Goal: Information Seeking & Learning: Learn about a topic

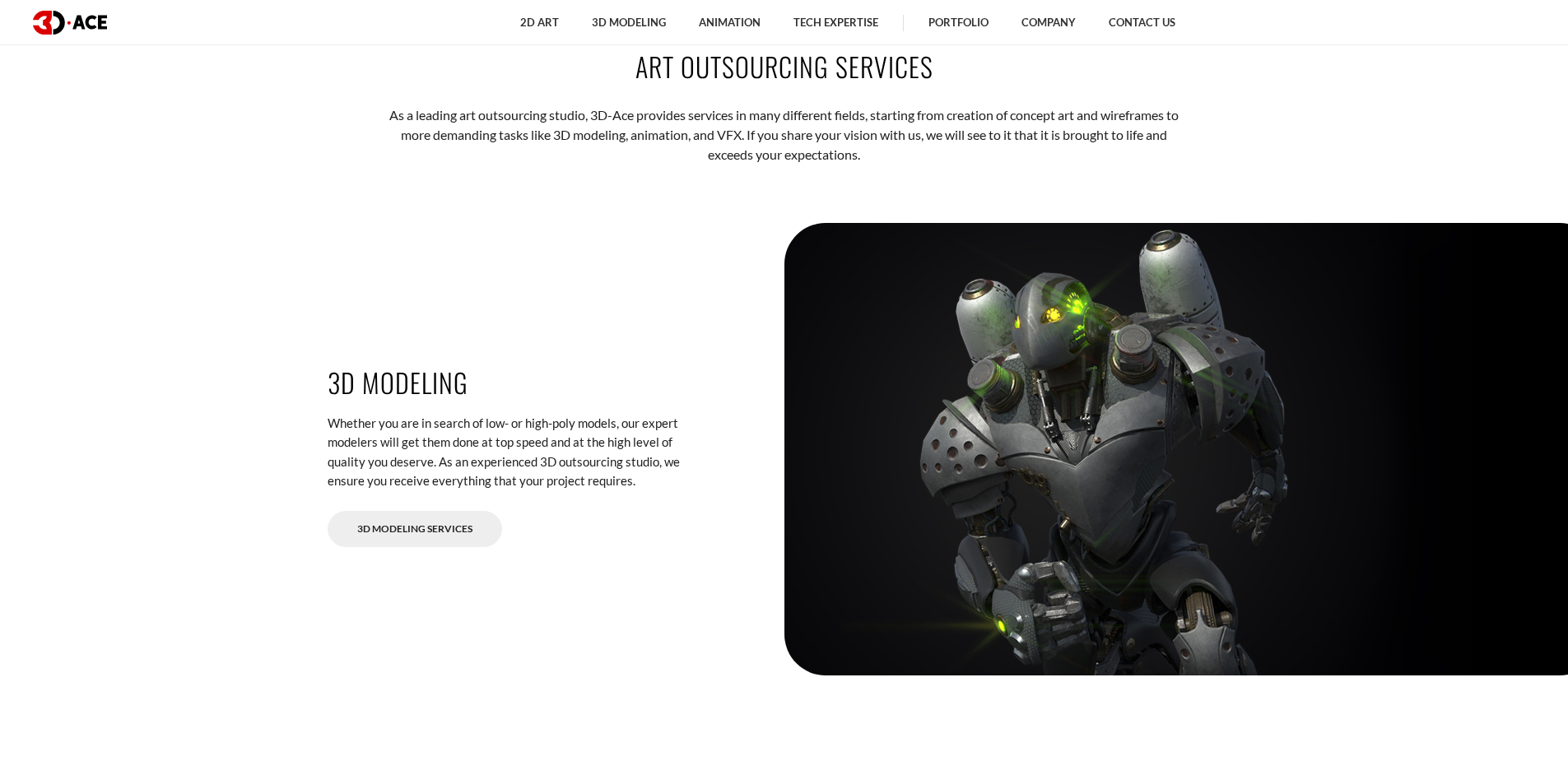
scroll to position [2305, 0]
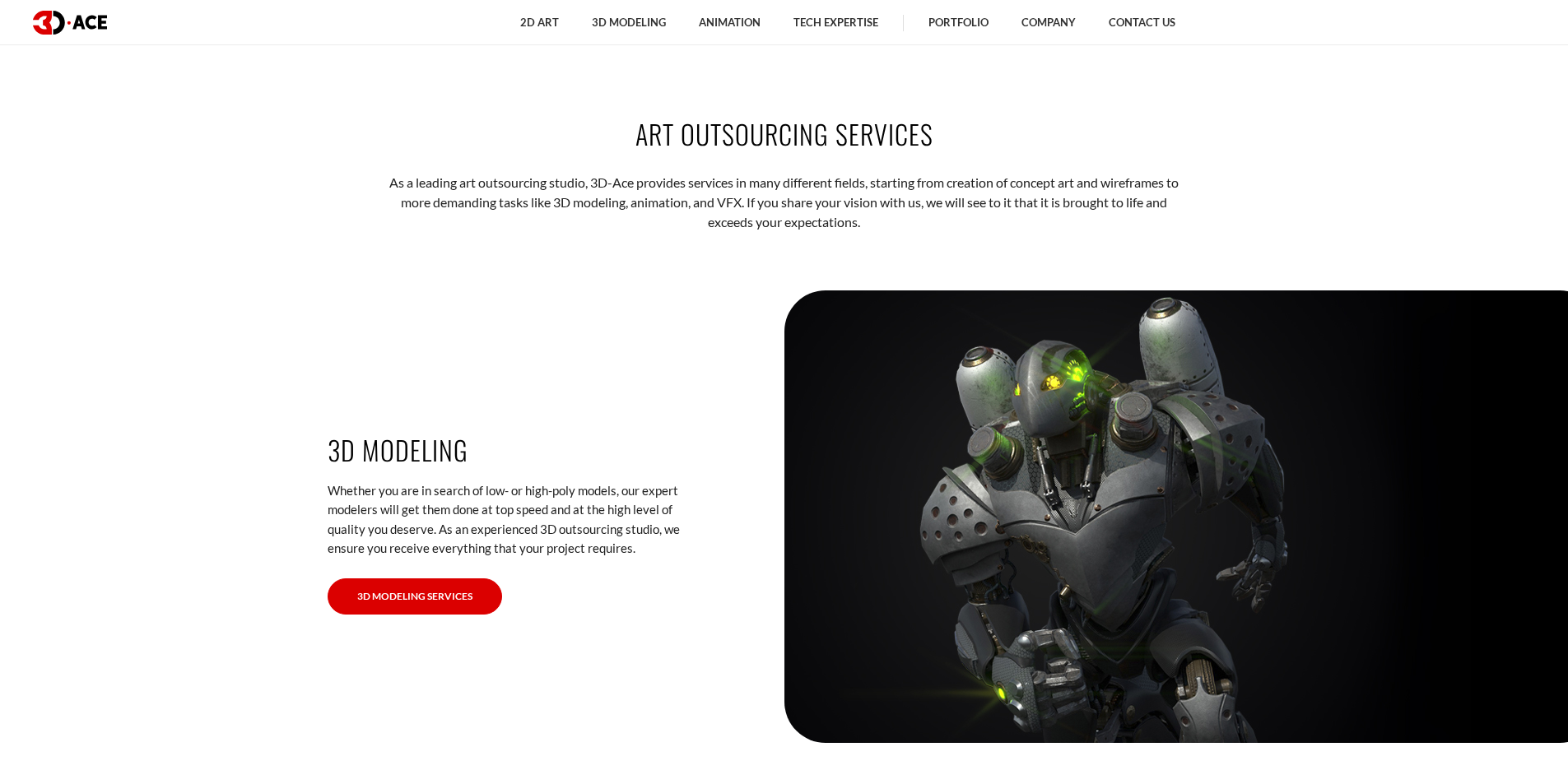
click at [402, 597] on link "3D Modeling Services" at bounding box center [415, 597] width 174 height 37
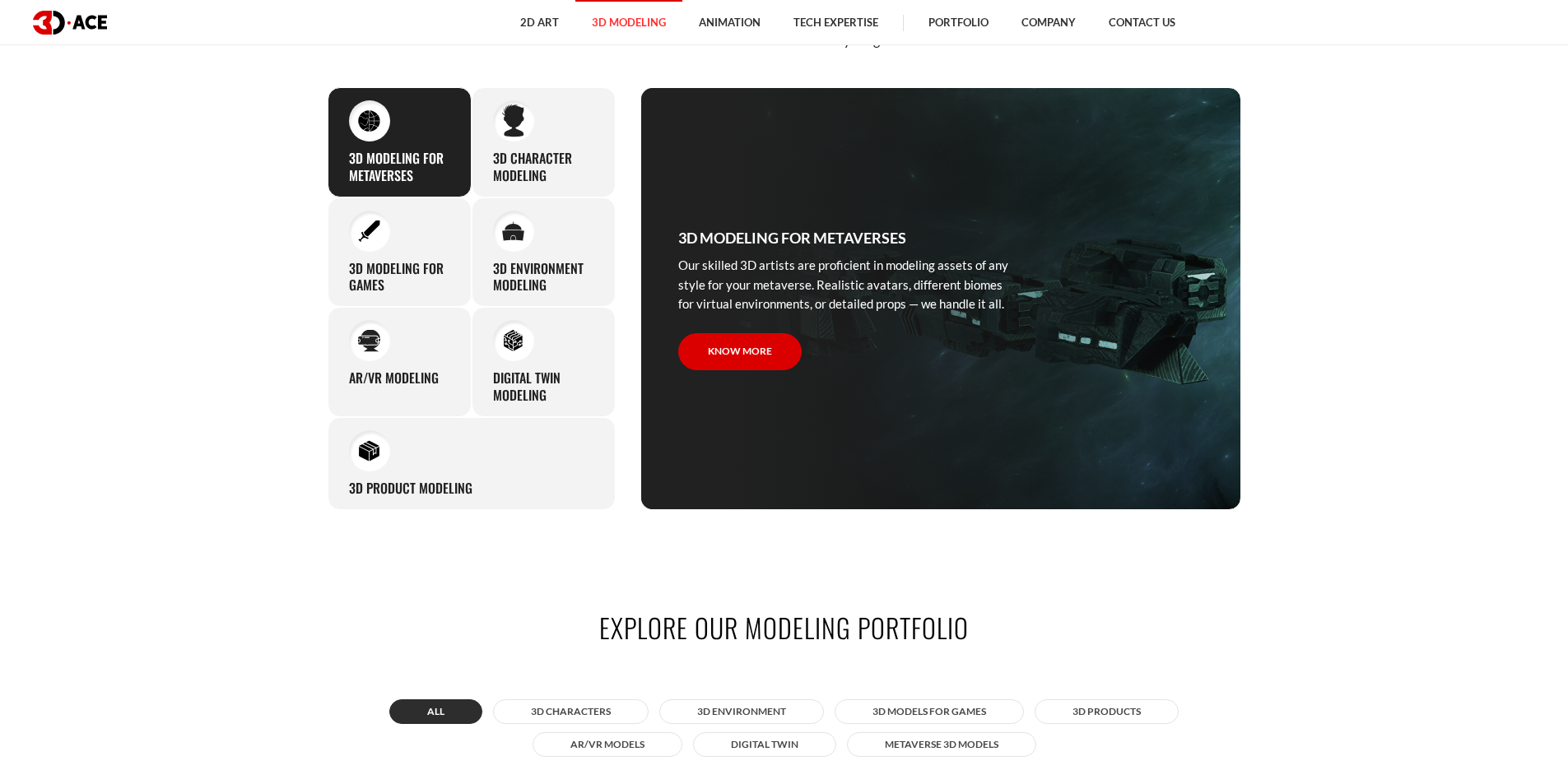
scroll to position [987, 0]
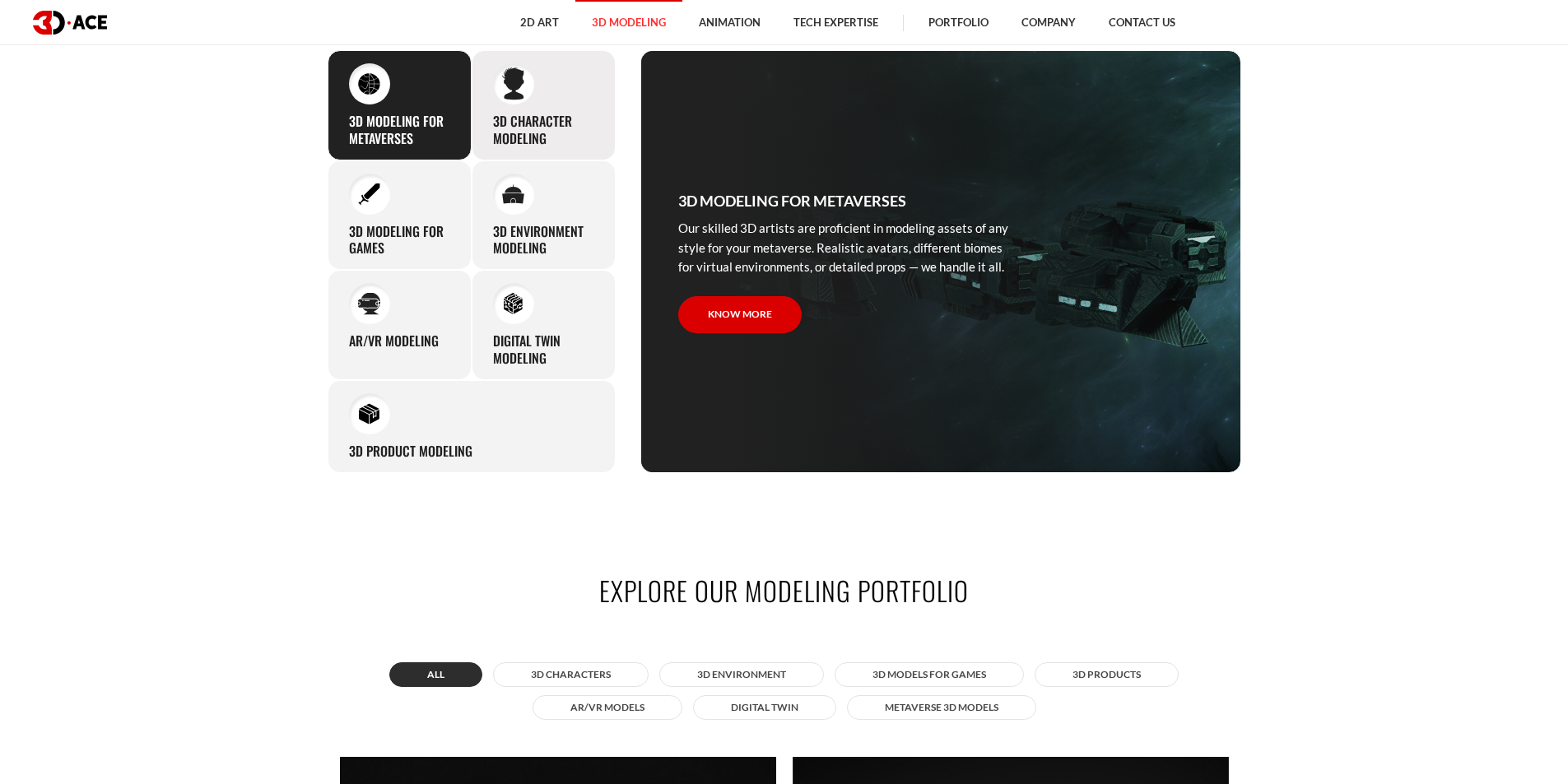
click at [526, 118] on h3 "3D character modeling" at bounding box center [544, 130] width 101 height 35
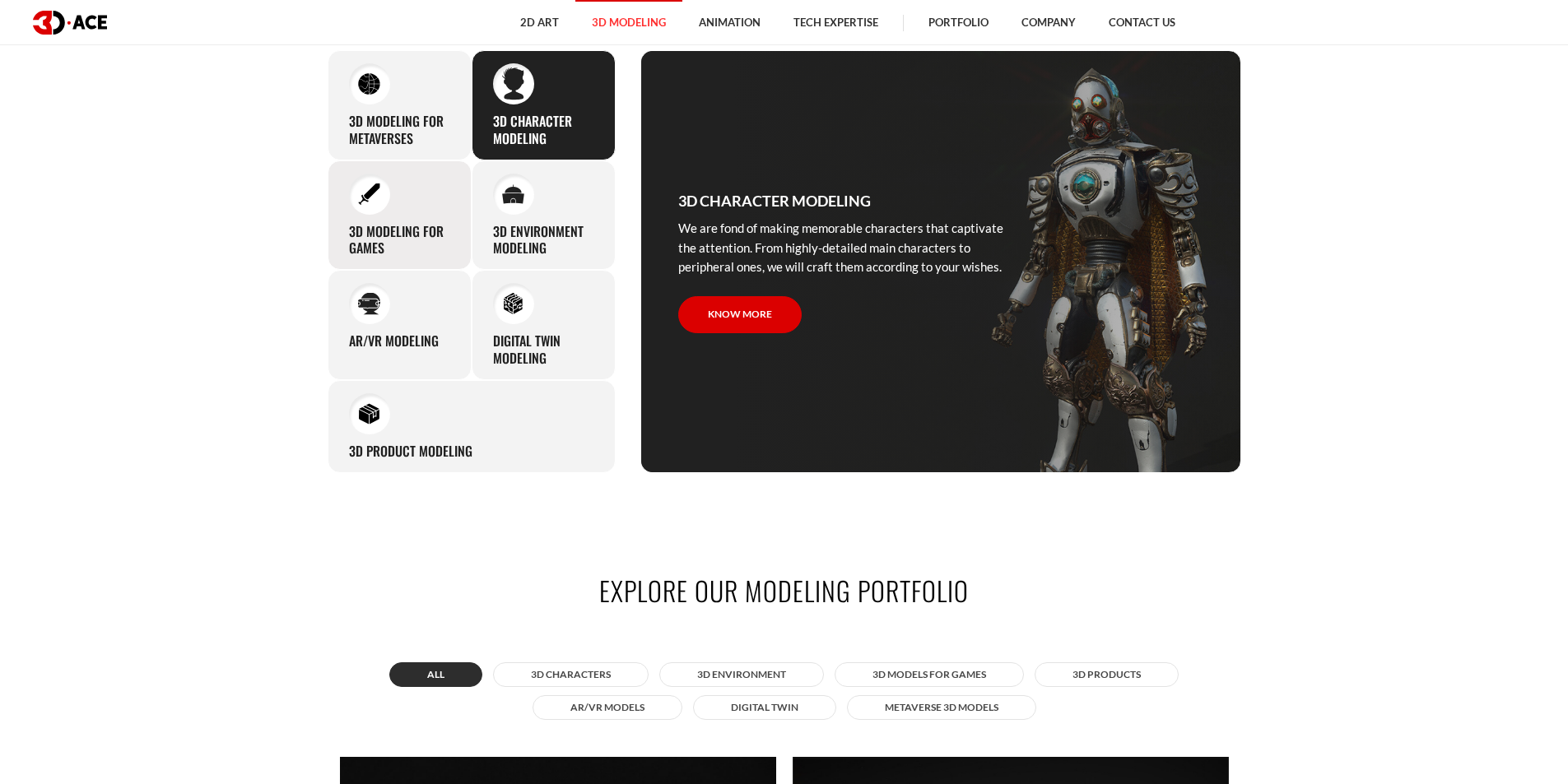
click at [420, 240] on h3 "3D modeling for games" at bounding box center [400, 240] width 101 height 35
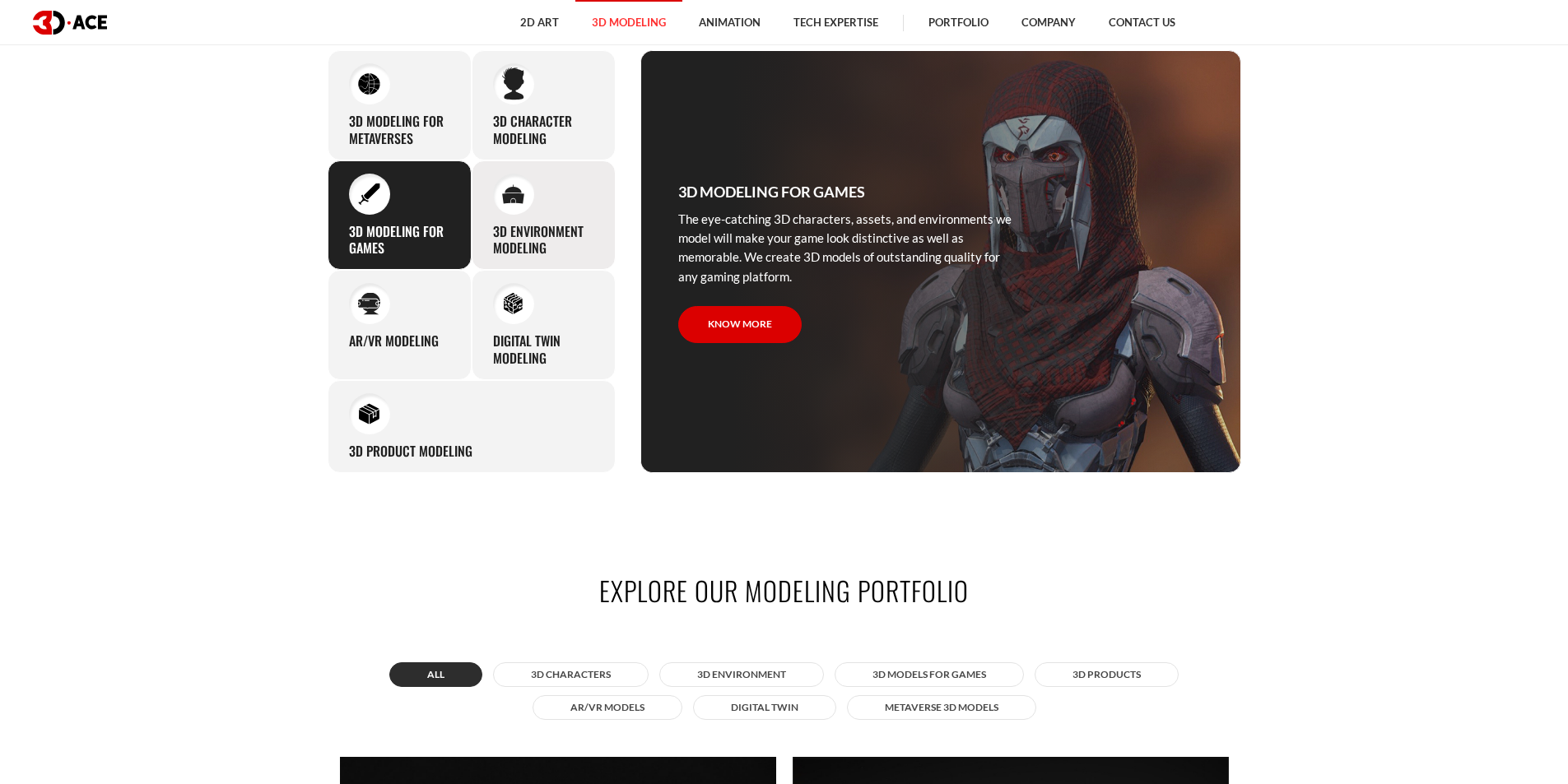
click at [562, 227] on h3 "3D environment modeling" at bounding box center [544, 240] width 101 height 35
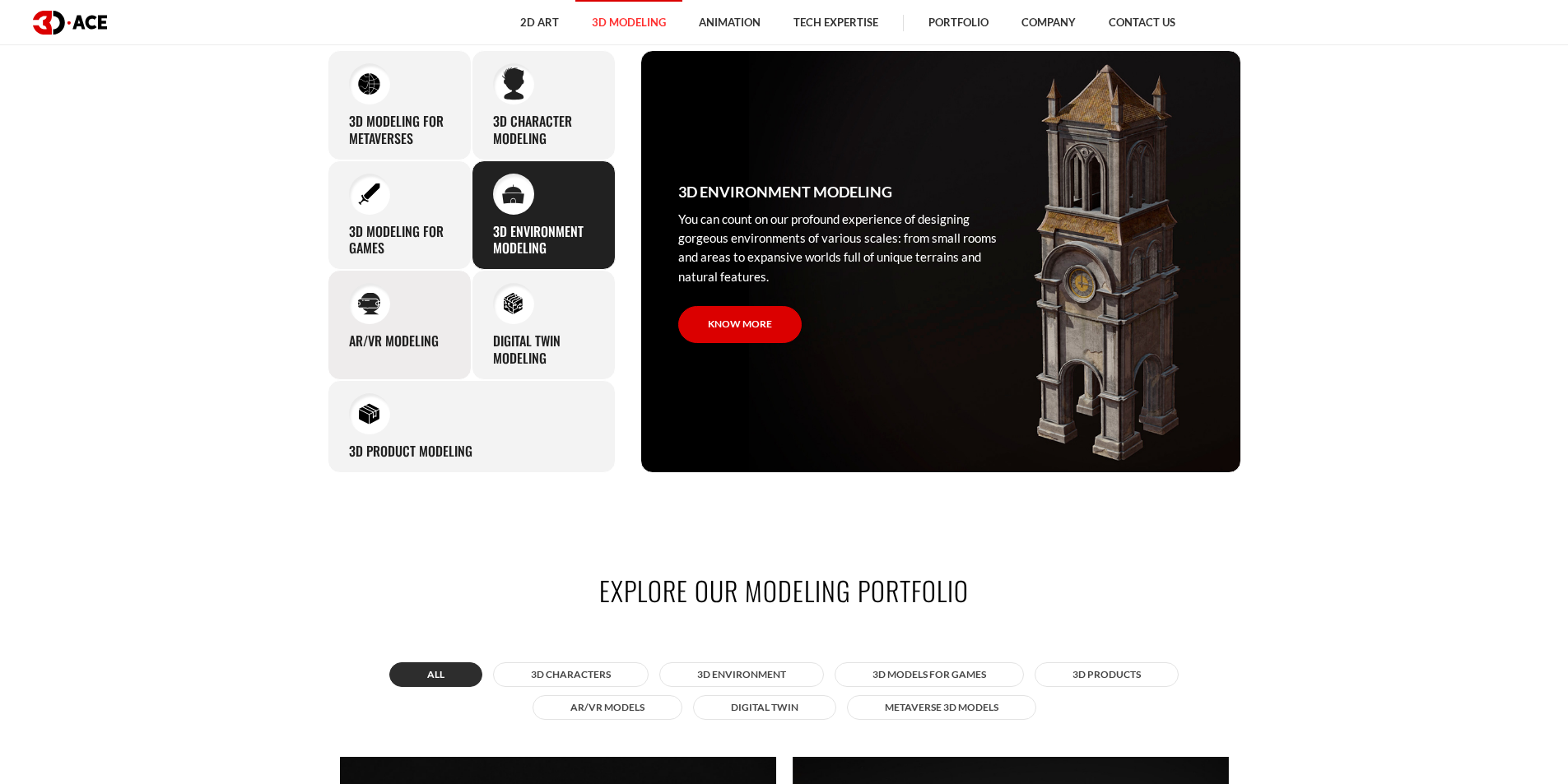
click at [373, 315] on div at bounding box center [370, 303] width 41 height 41
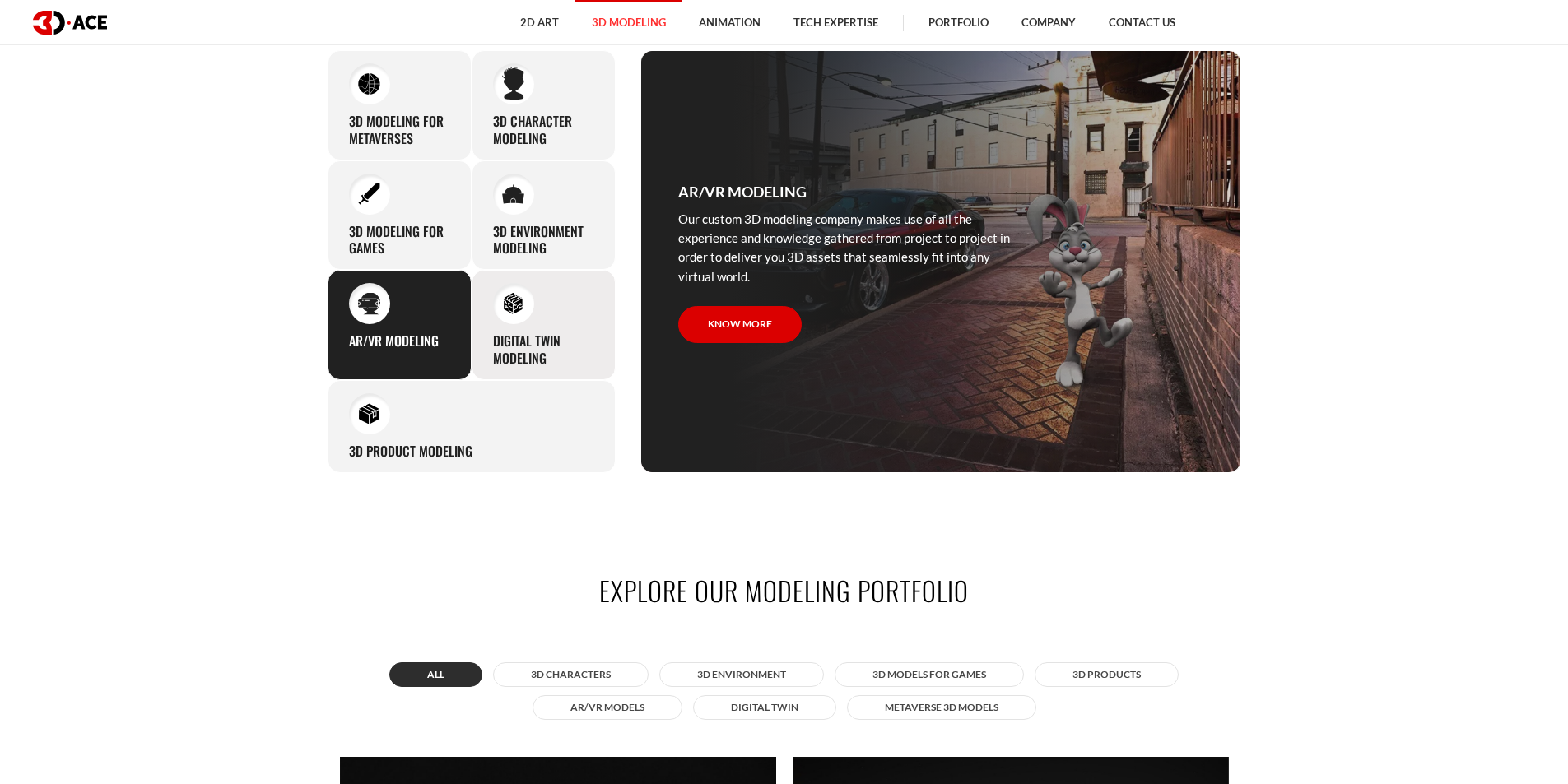
click at [534, 344] on h3 "Digital Twin modeling" at bounding box center [544, 350] width 101 height 35
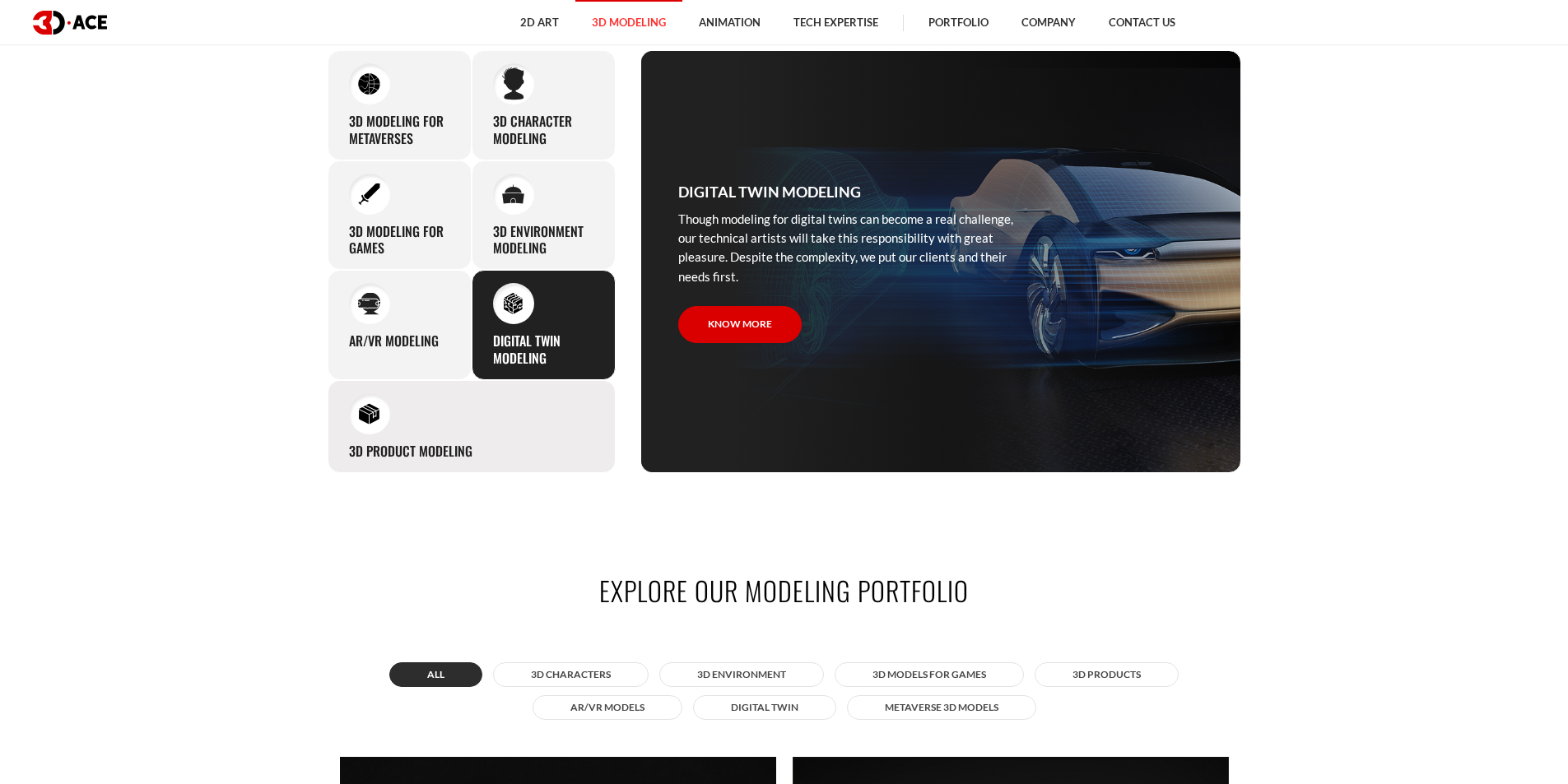
drag, startPoint x: 431, startPoint y: 445, endPoint x: 359, endPoint y: 439, distance: 72.2
click at [359, 439] on div "3D Product Modeling Experienced professionals at 3D-Ace are capable of modeling…" at bounding box center [472, 427] width 288 height 93
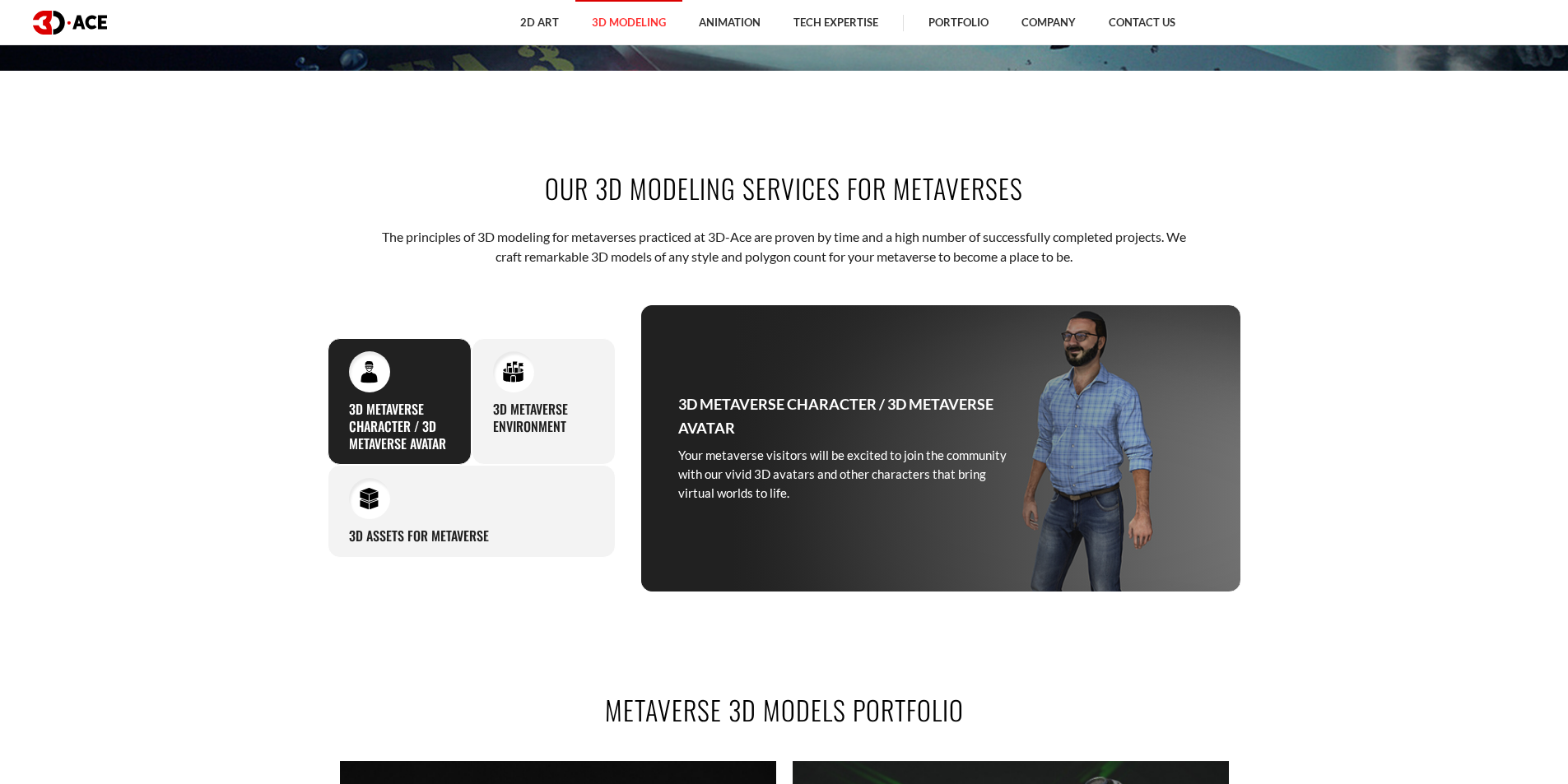
scroll to position [878, 0]
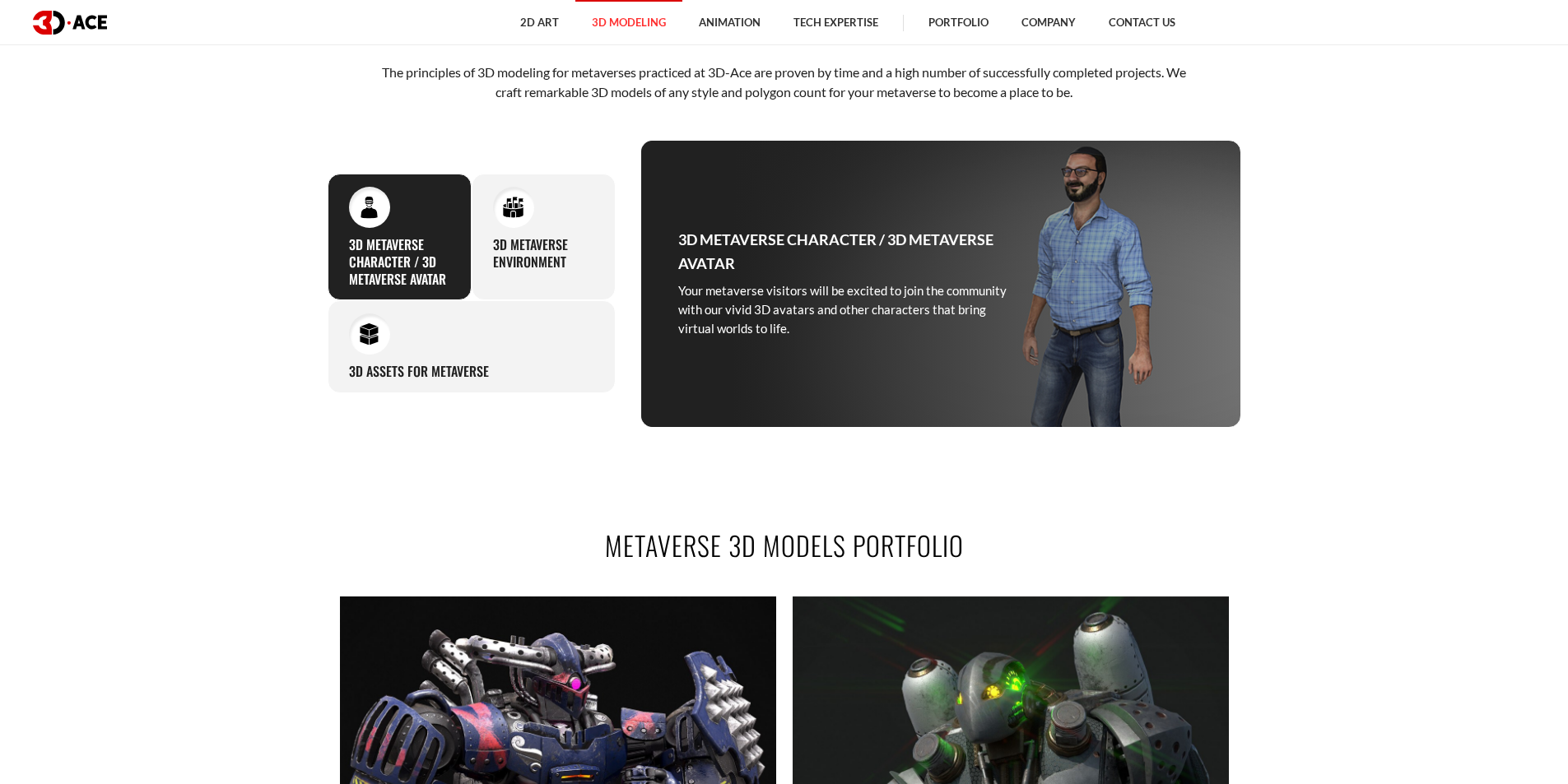
drag, startPoint x: 1010, startPoint y: 276, endPoint x: 867, endPoint y: 251, distance: 145.2
click at [867, 253] on div "3D Metaverse Character / 3D Metaverse Avatar Your metaverse visitors will be ex…" at bounding box center [847, 284] width 412 height 286
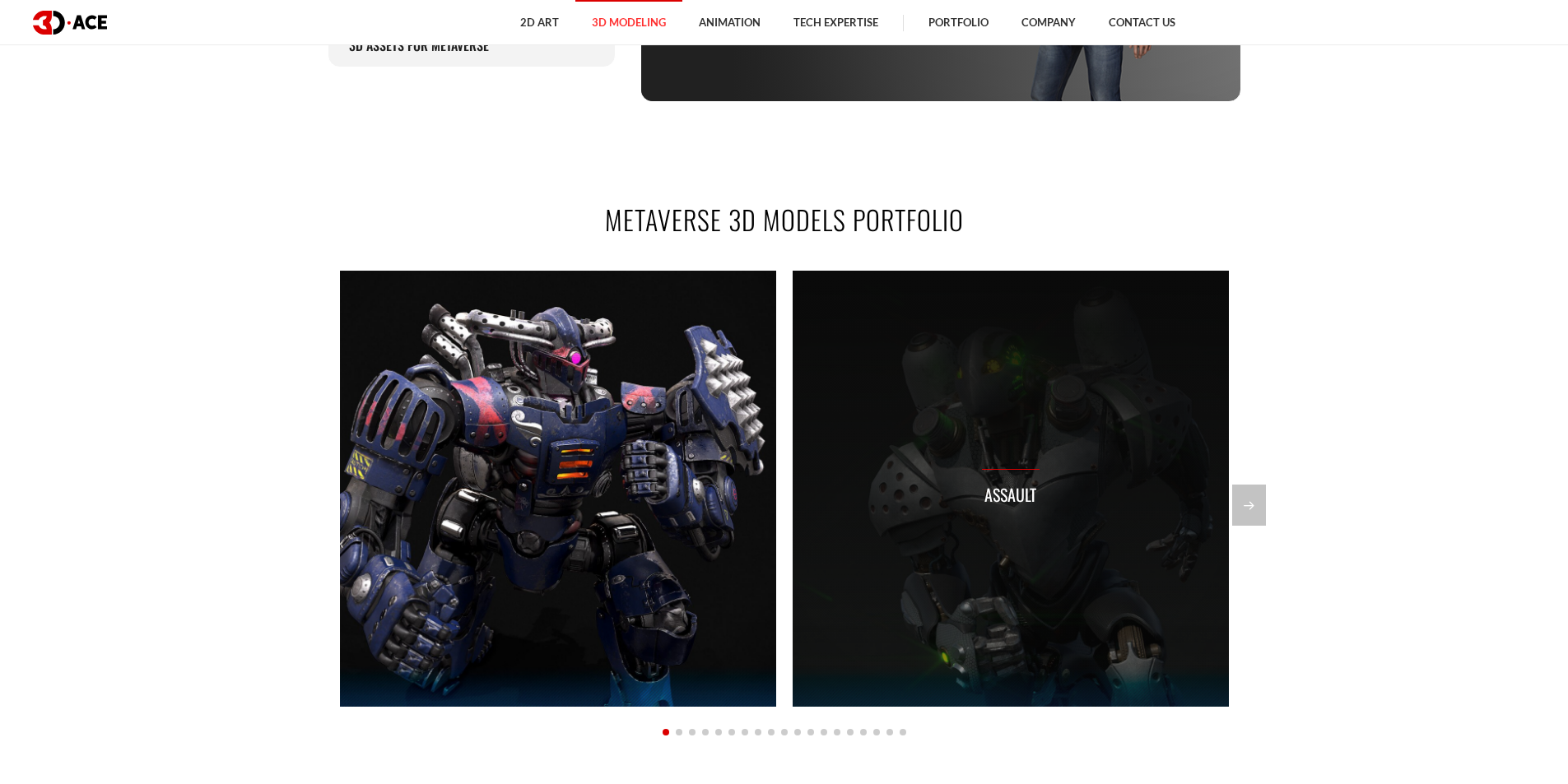
scroll to position [1316, 0]
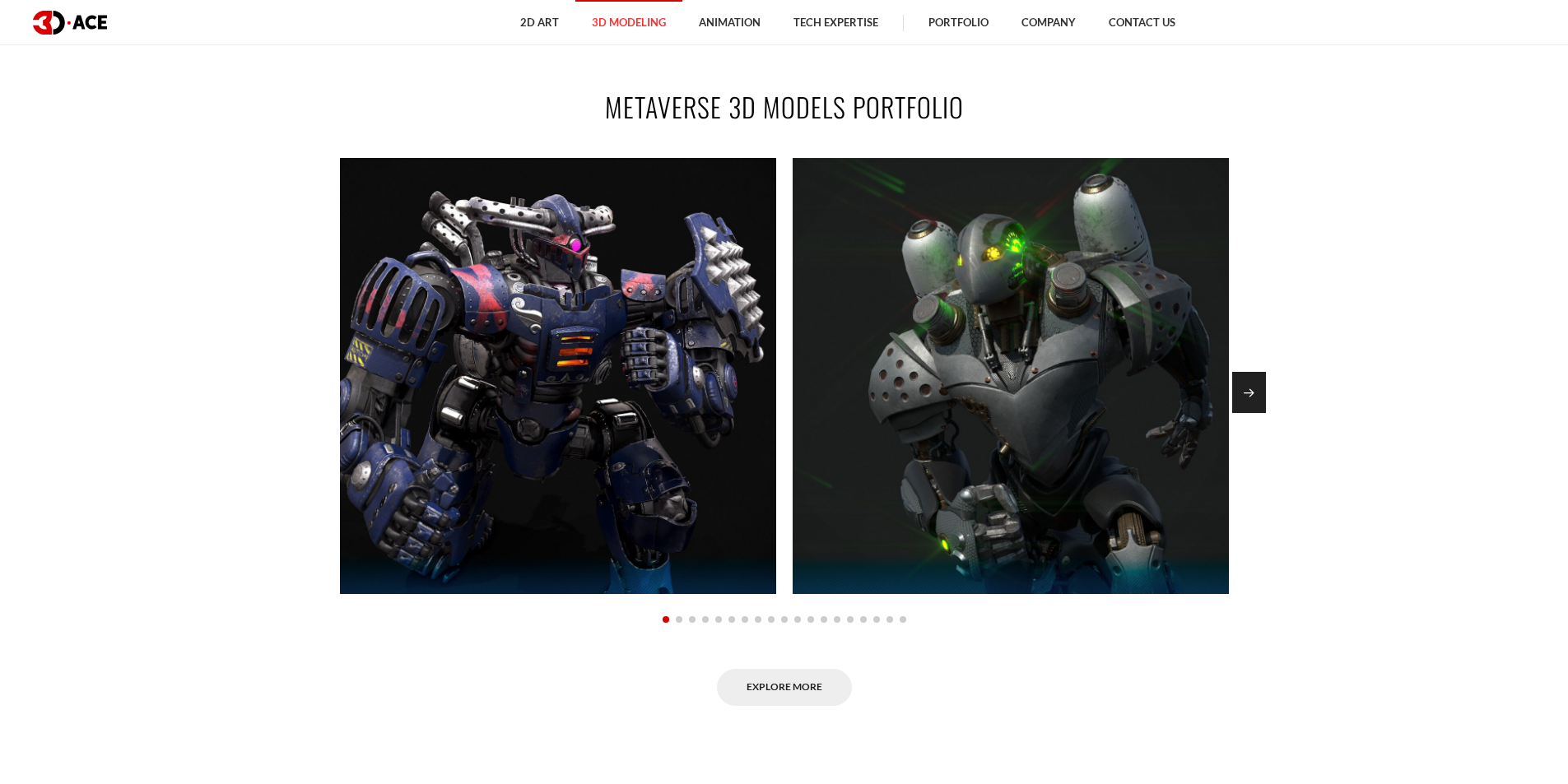
click at [1251, 398] on div "Next slide" at bounding box center [1249, 392] width 34 height 41
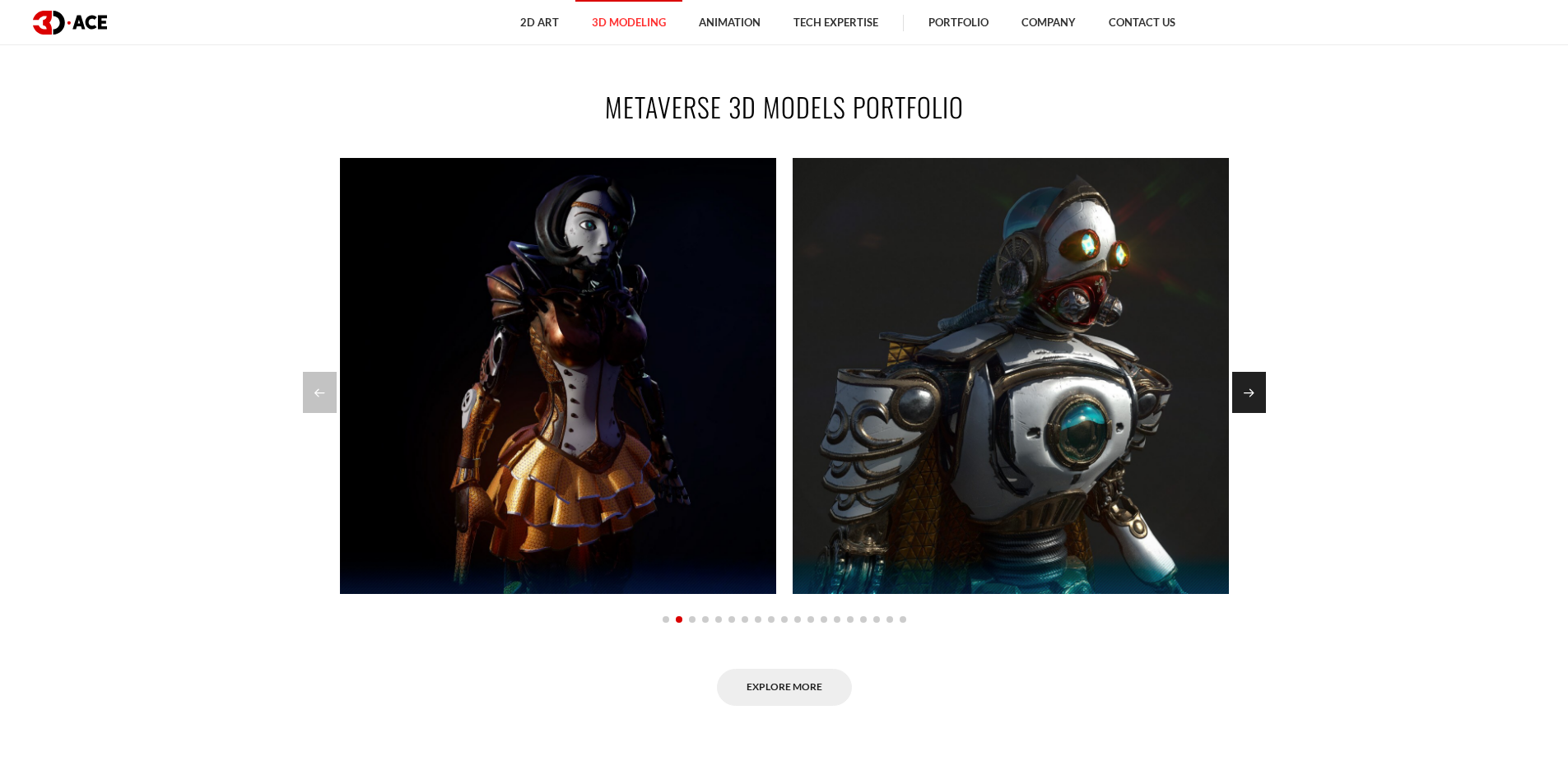
click at [1263, 387] on div "Next slide" at bounding box center [1249, 392] width 34 height 41
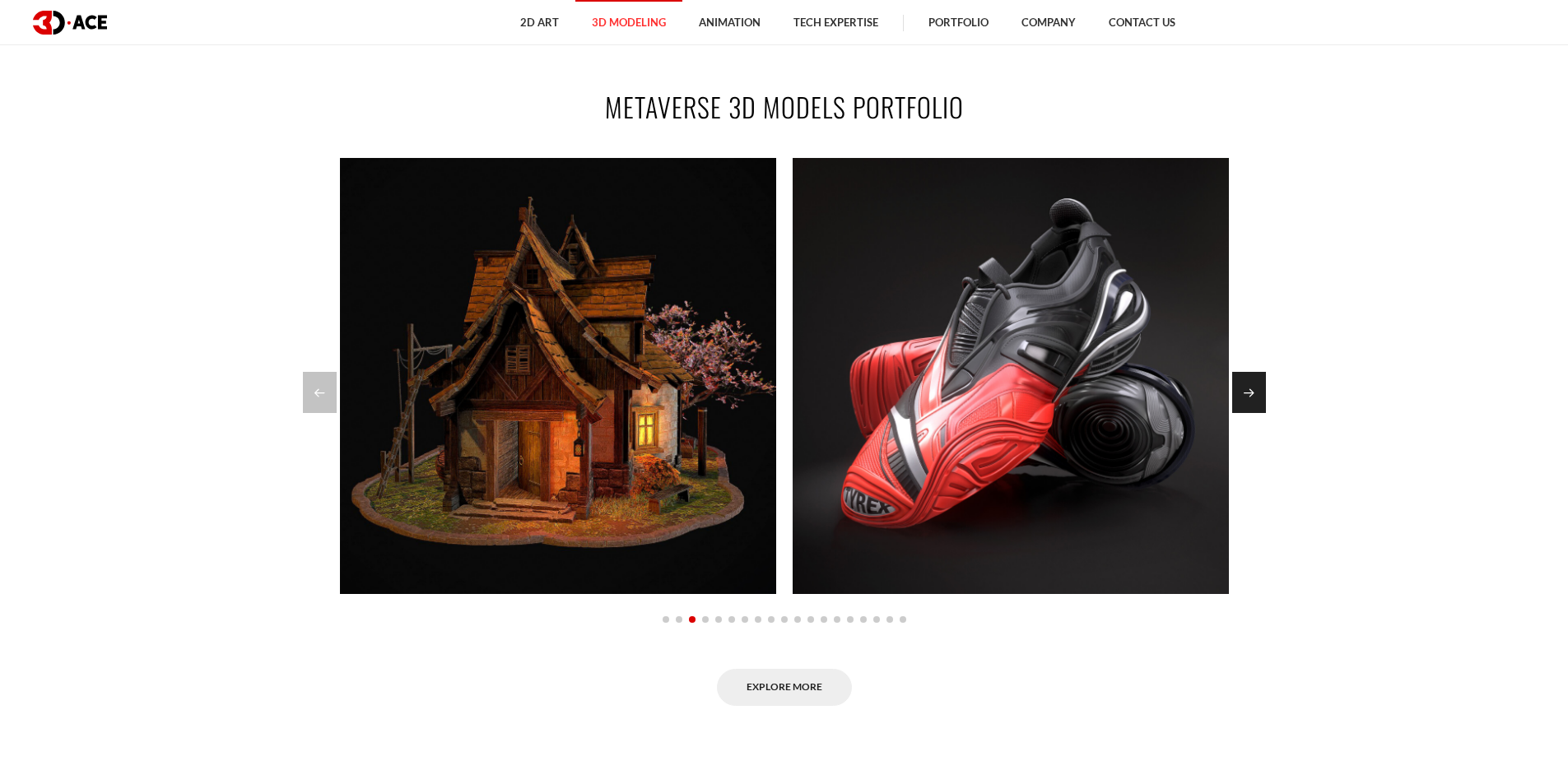
click at [1263, 387] on div "Next slide" at bounding box center [1249, 392] width 34 height 41
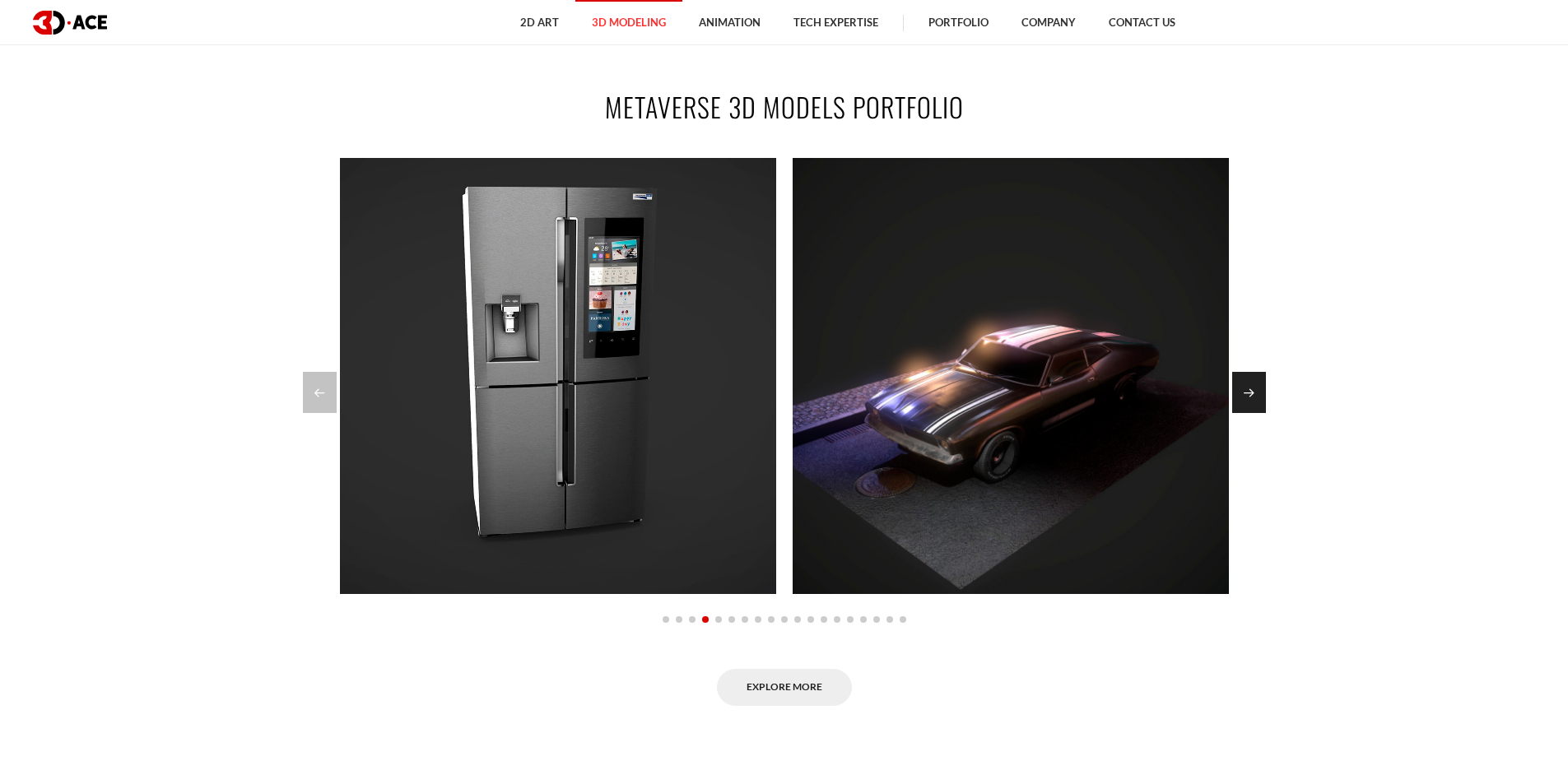
click at [1263, 382] on div "Next slide" at bounding box center [1249, 392] width 34 height 41
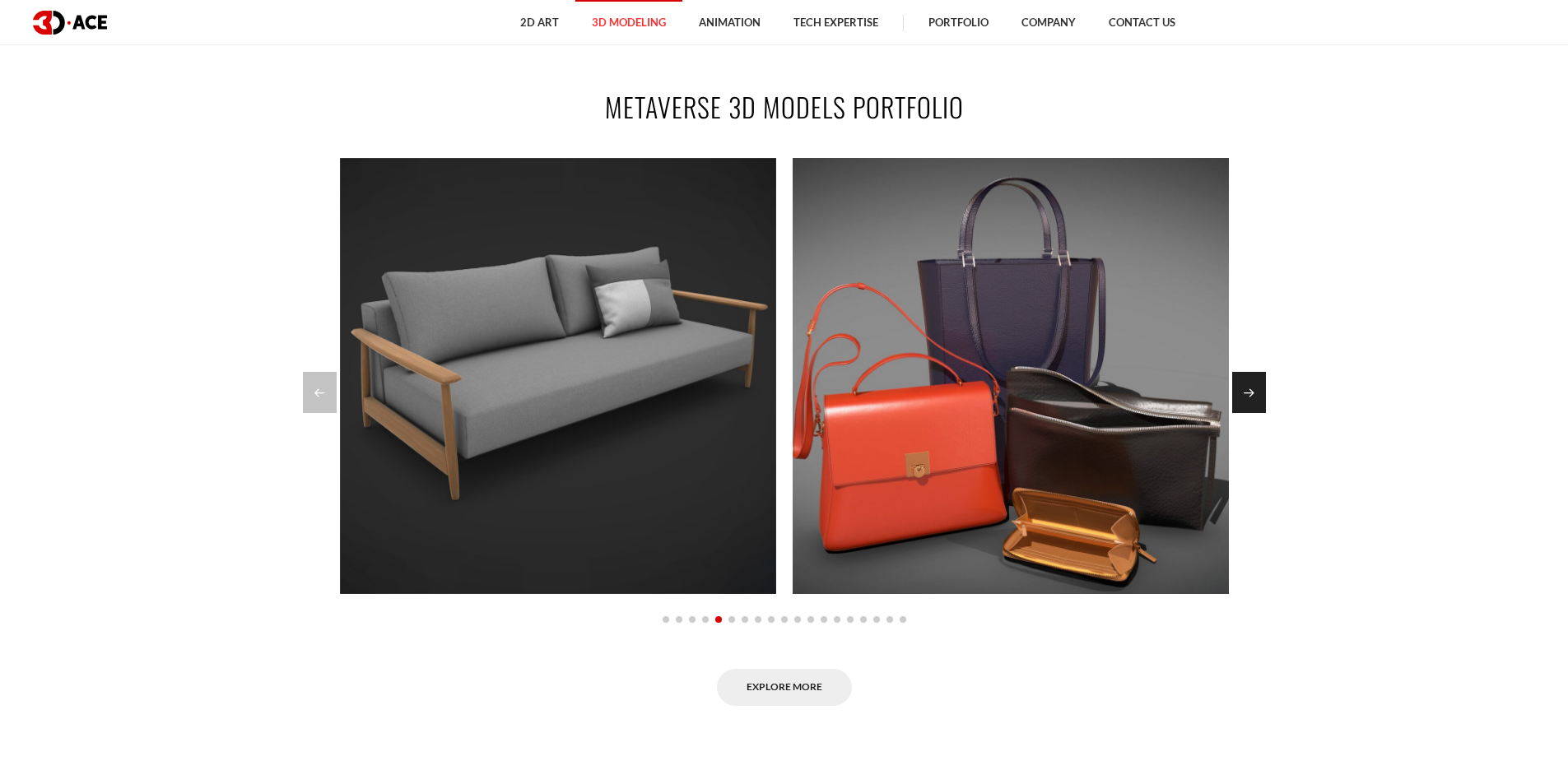
click at [1263, 381] on div "Next slide" at bounding box center [1249, 392] width 34 height 41
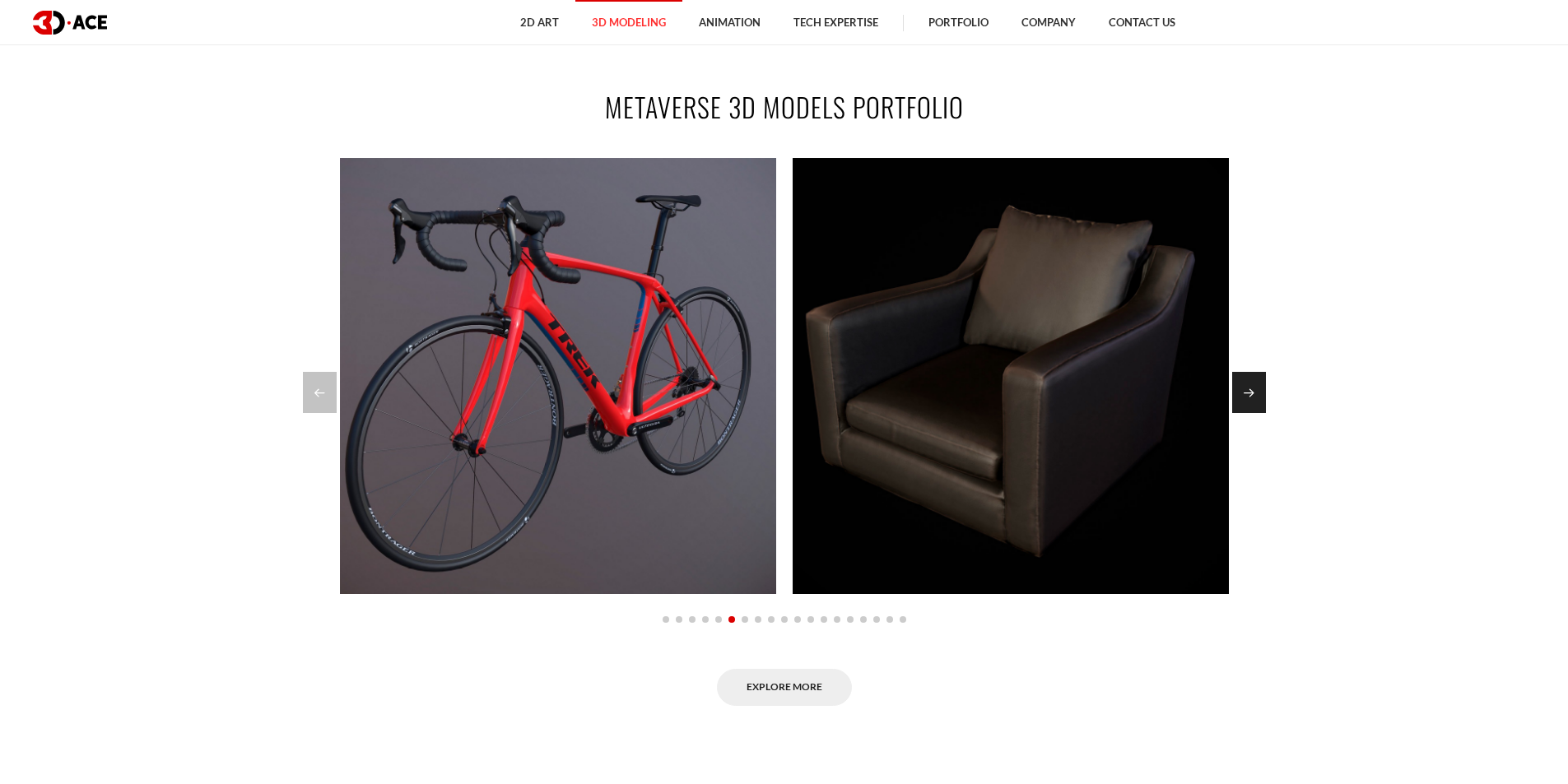
click at [1263, 381] on div "Next slide" at bounding box center [1249, 392] width 34 height 41
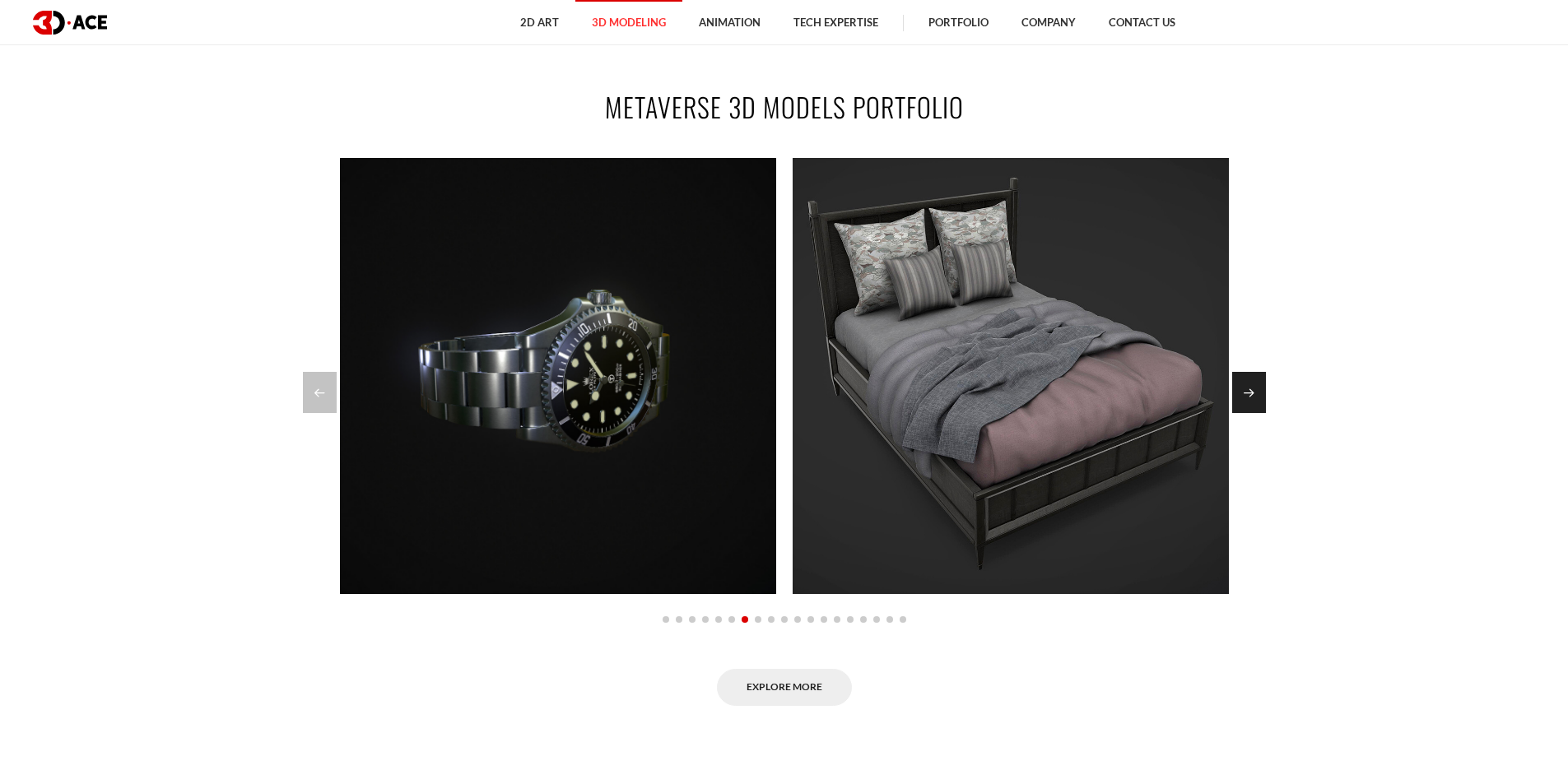
click at [1264, 381] on div "Next slide" at bounding box center [1249, 392] width 34 height 41
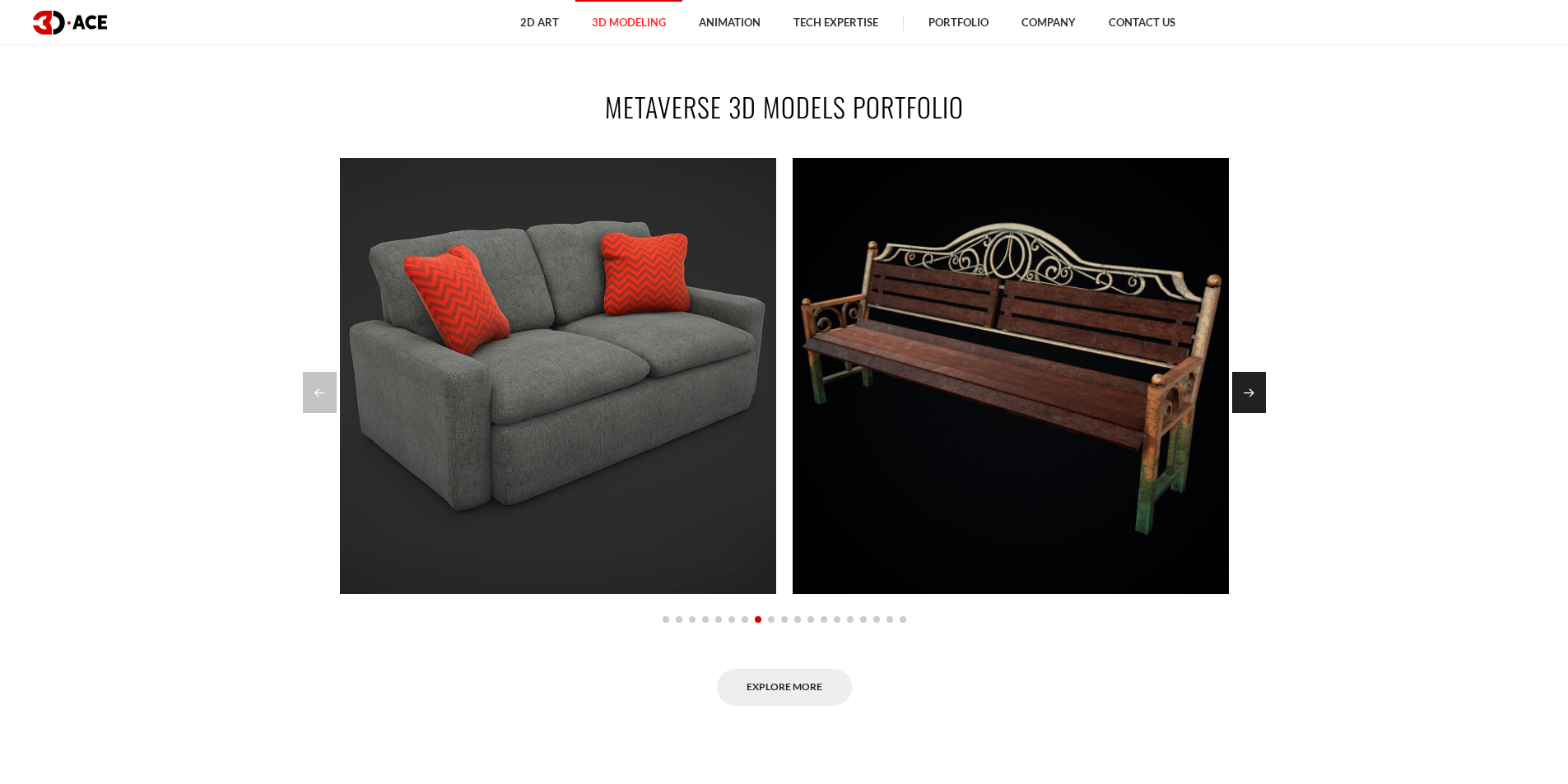
click at [1264, 381] on div "Next slide" at bounding box center [1249, 392] width 34 height 41
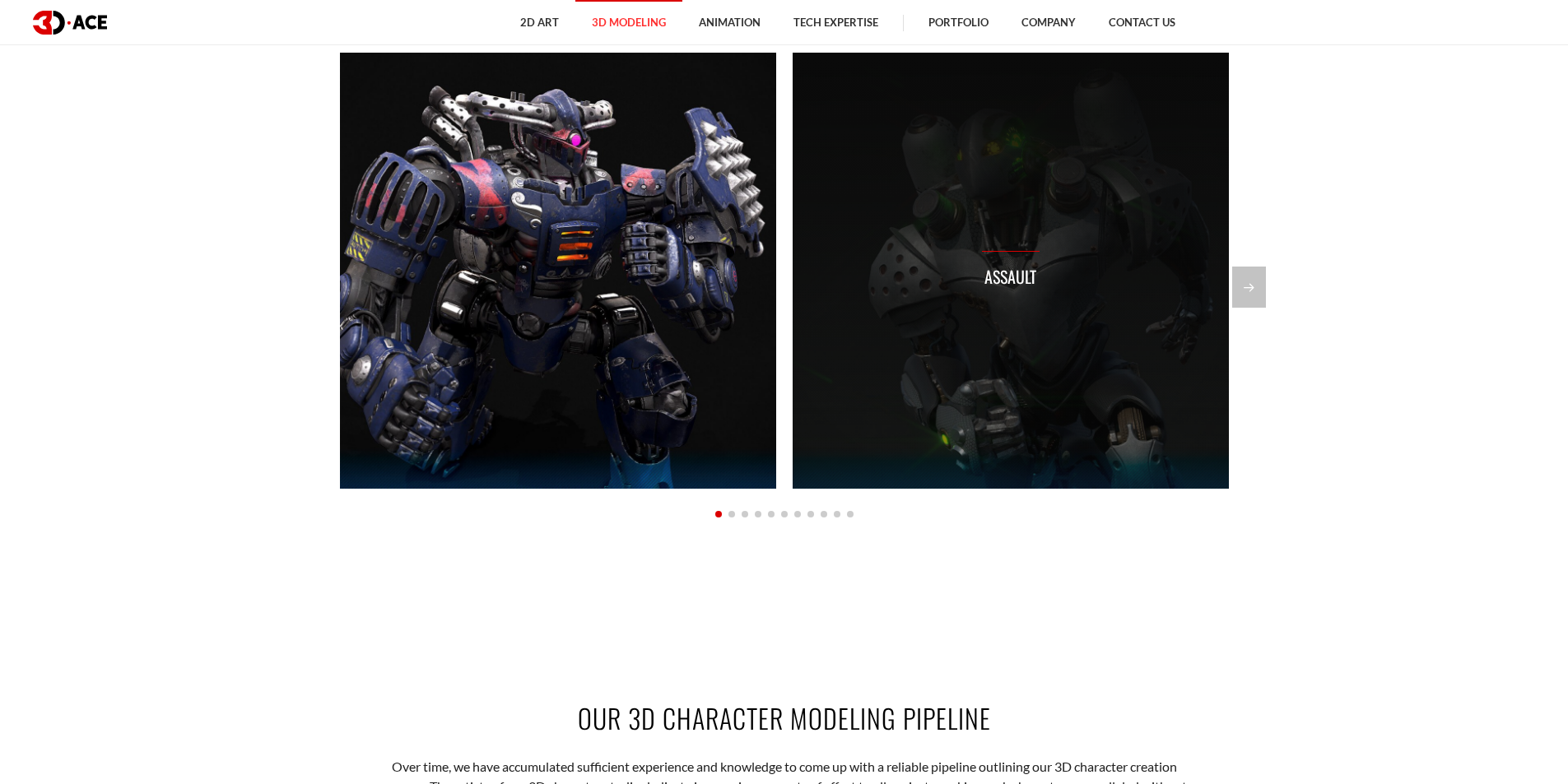
scroll to position [1536, 0]
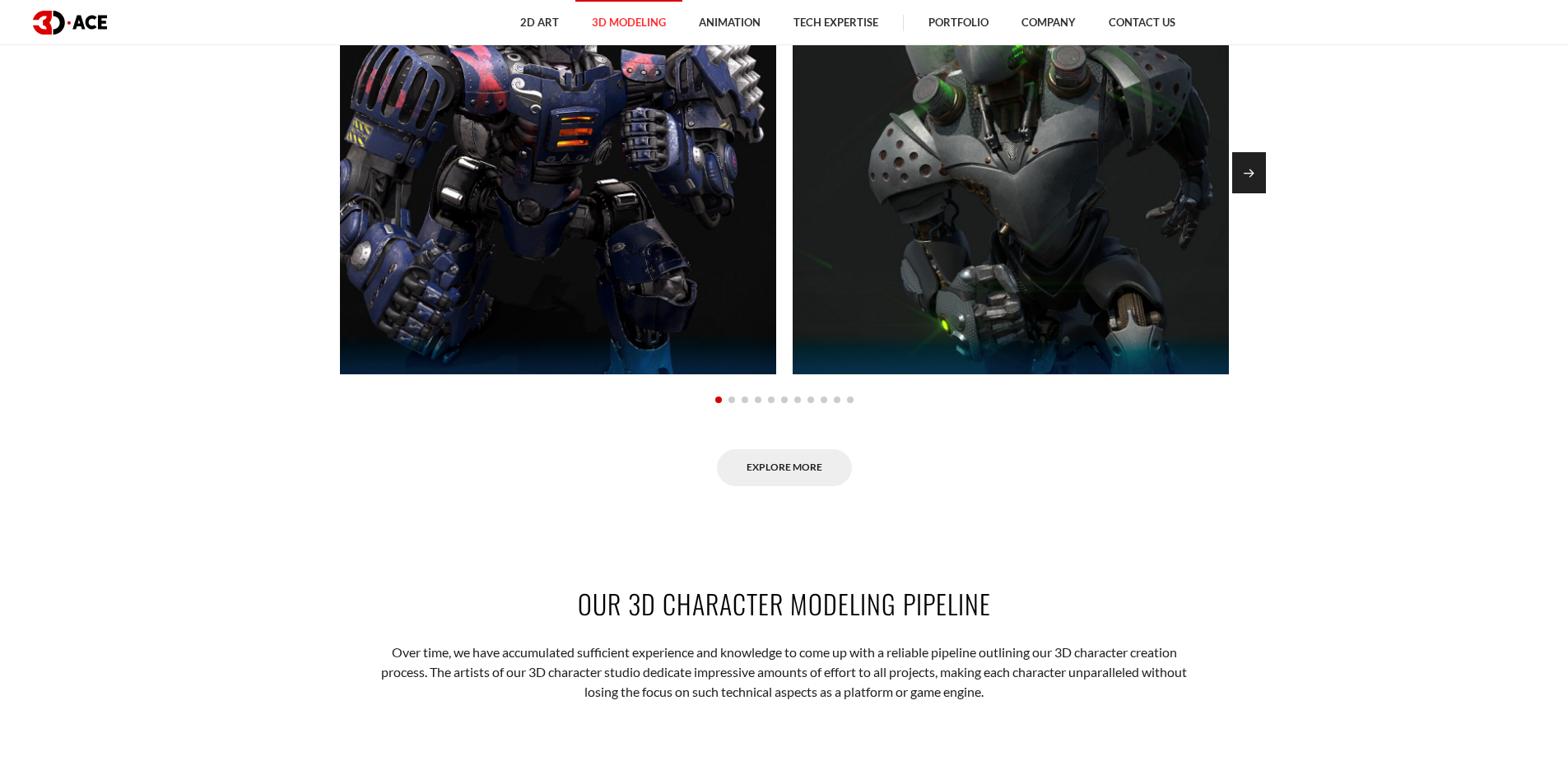
click at [1257, 163] on div "Next slide" at bounding box center [1249, 172] width 34 height 41
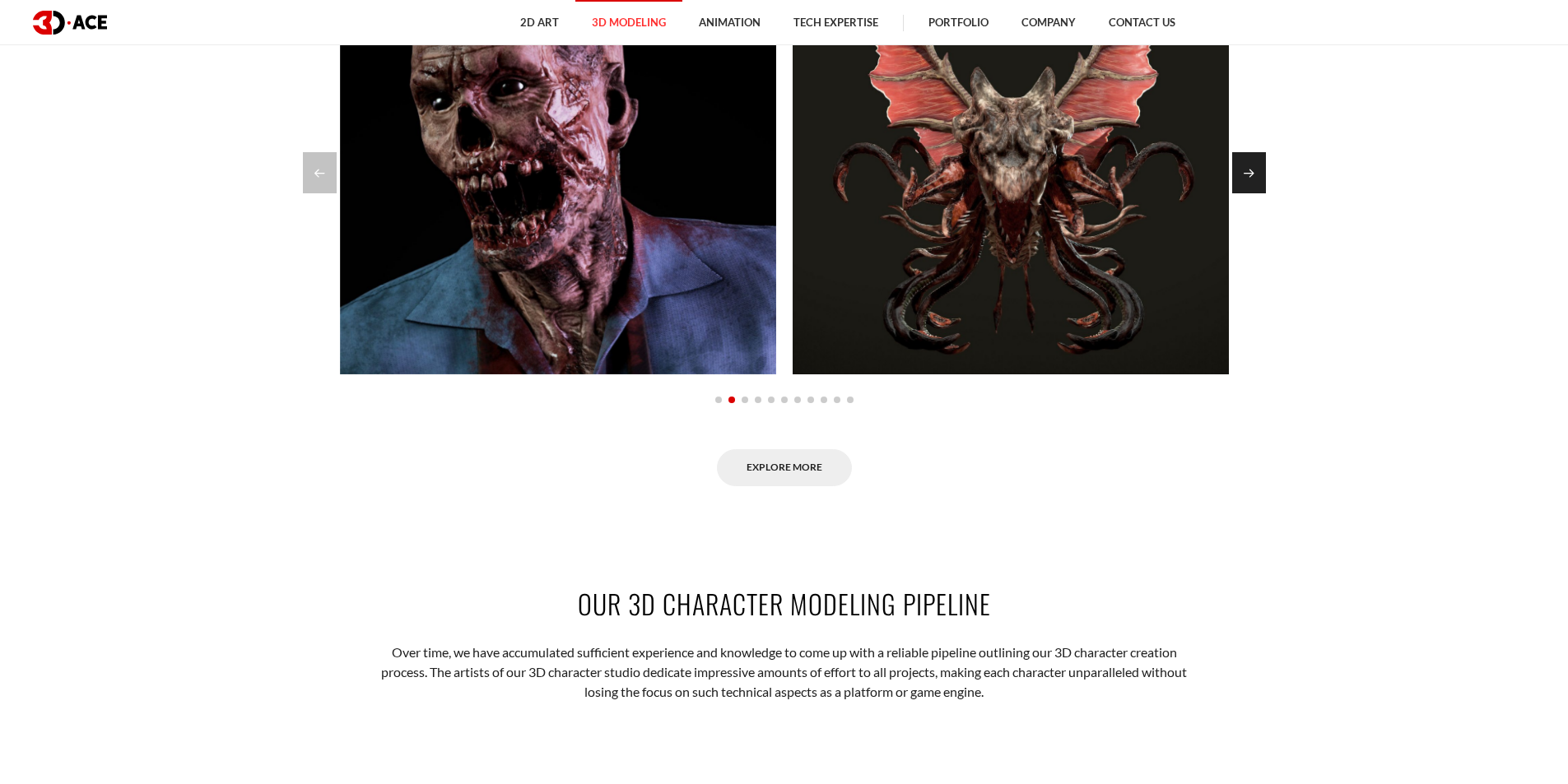
click at [1258, 163] on div "Next slide" at bounding box center [1249, 172] width 34 height 41
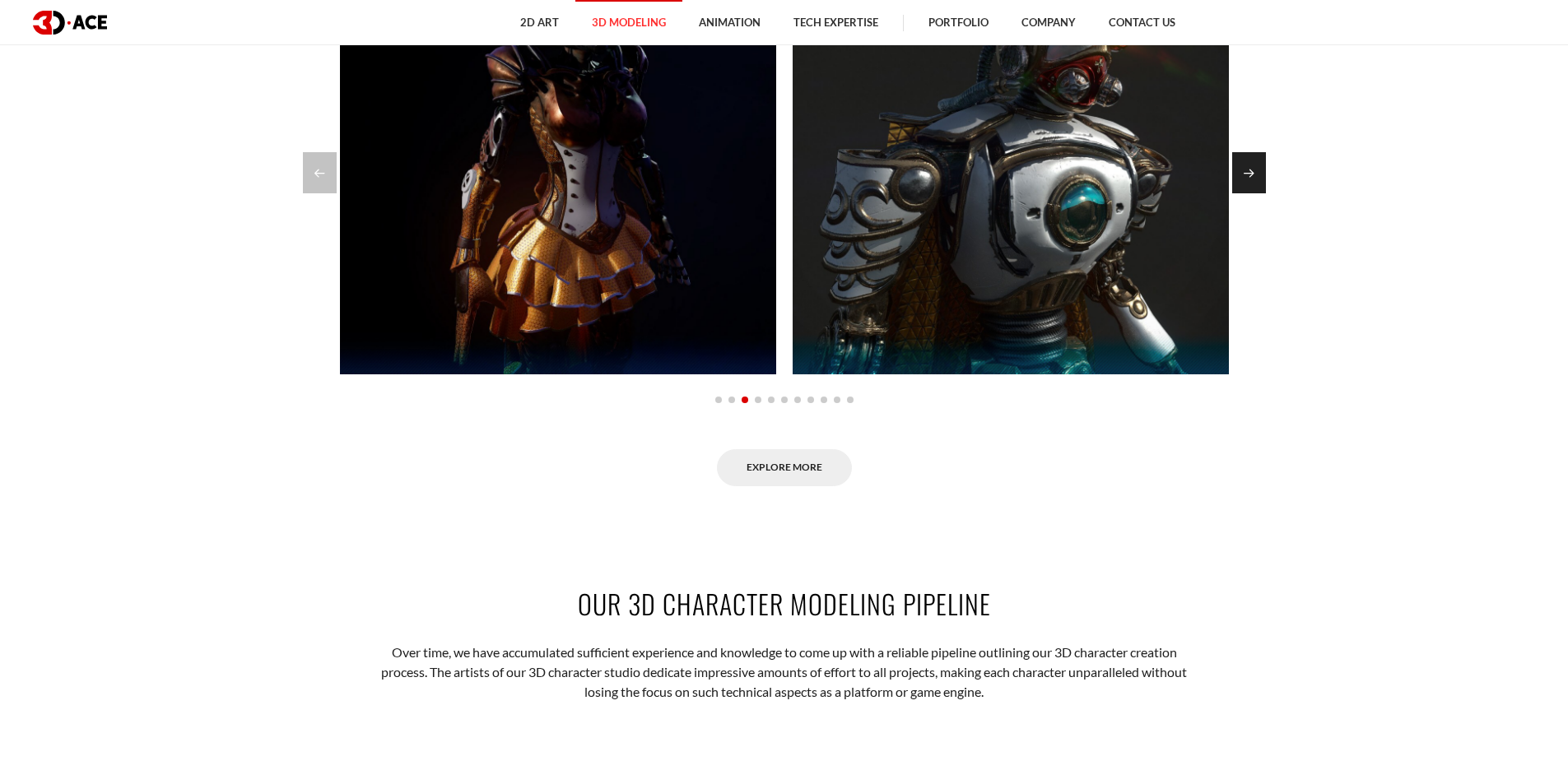
click at [1258, 163] on div "Next slide" at bounding box center [1249, 172] width 34 height 41
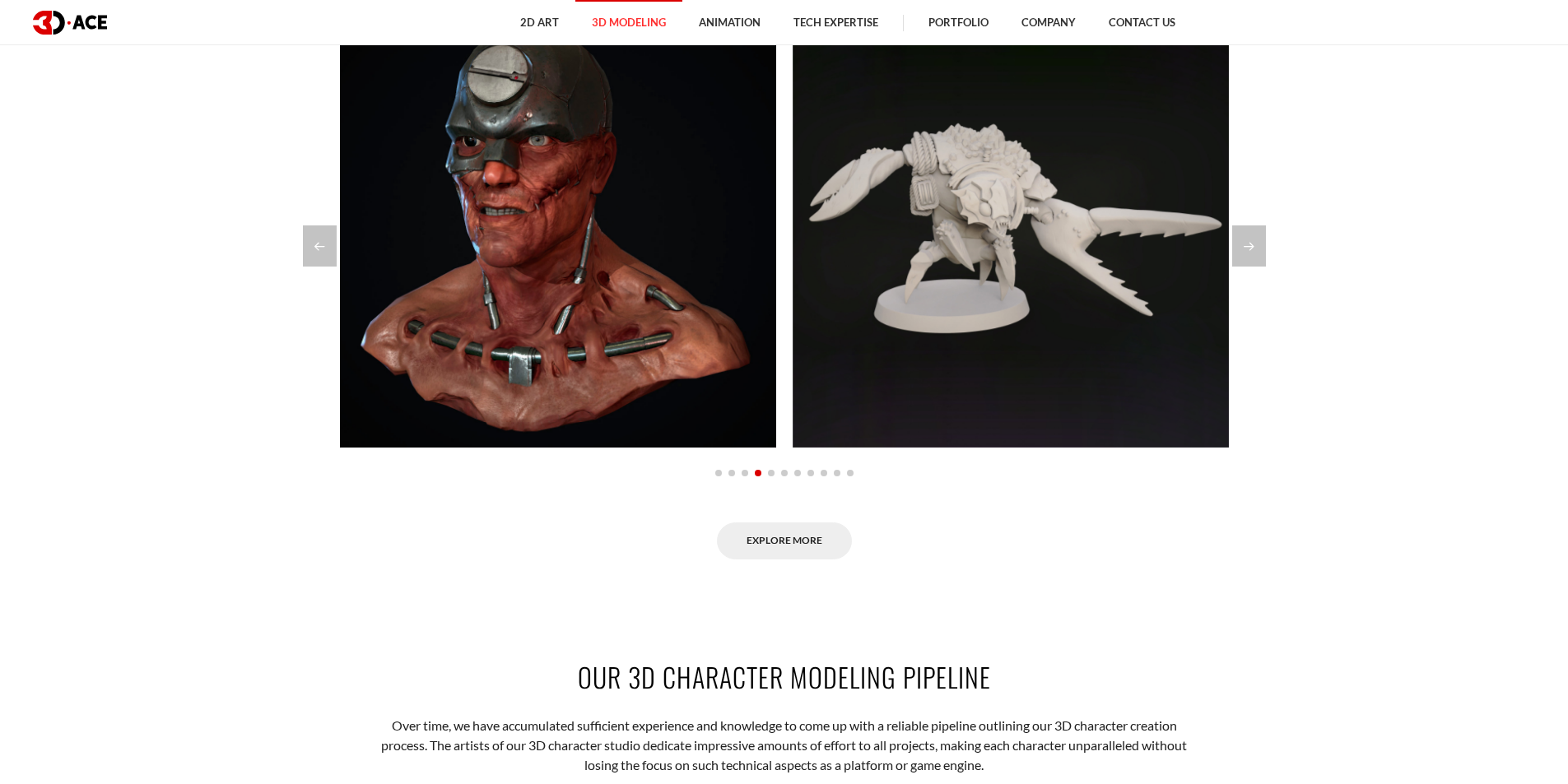
scroll to position [1426, 0]
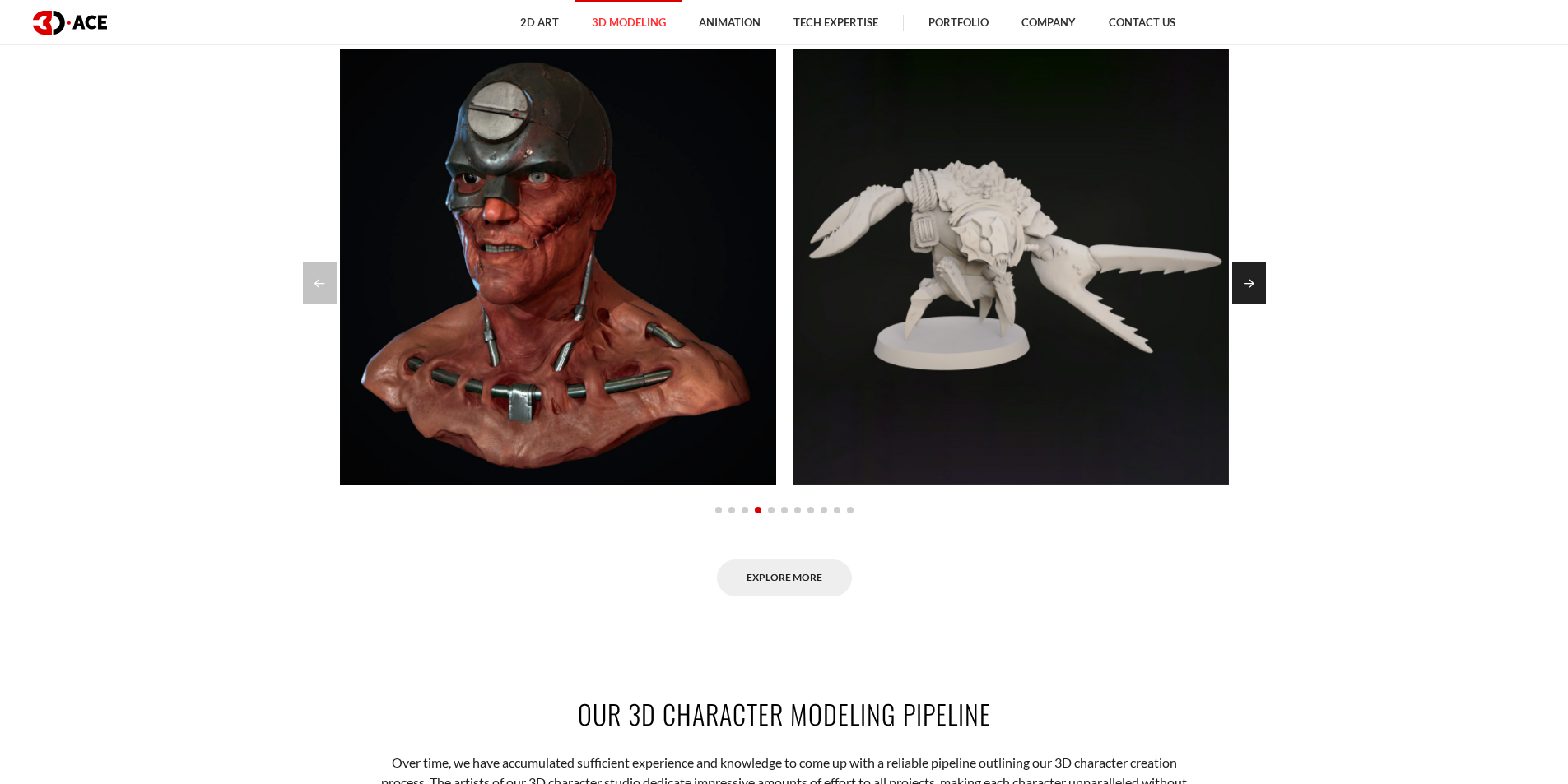
click at [1245, 283] on div "Next slide" at bounding box center [1249, 283] width 34 height 41
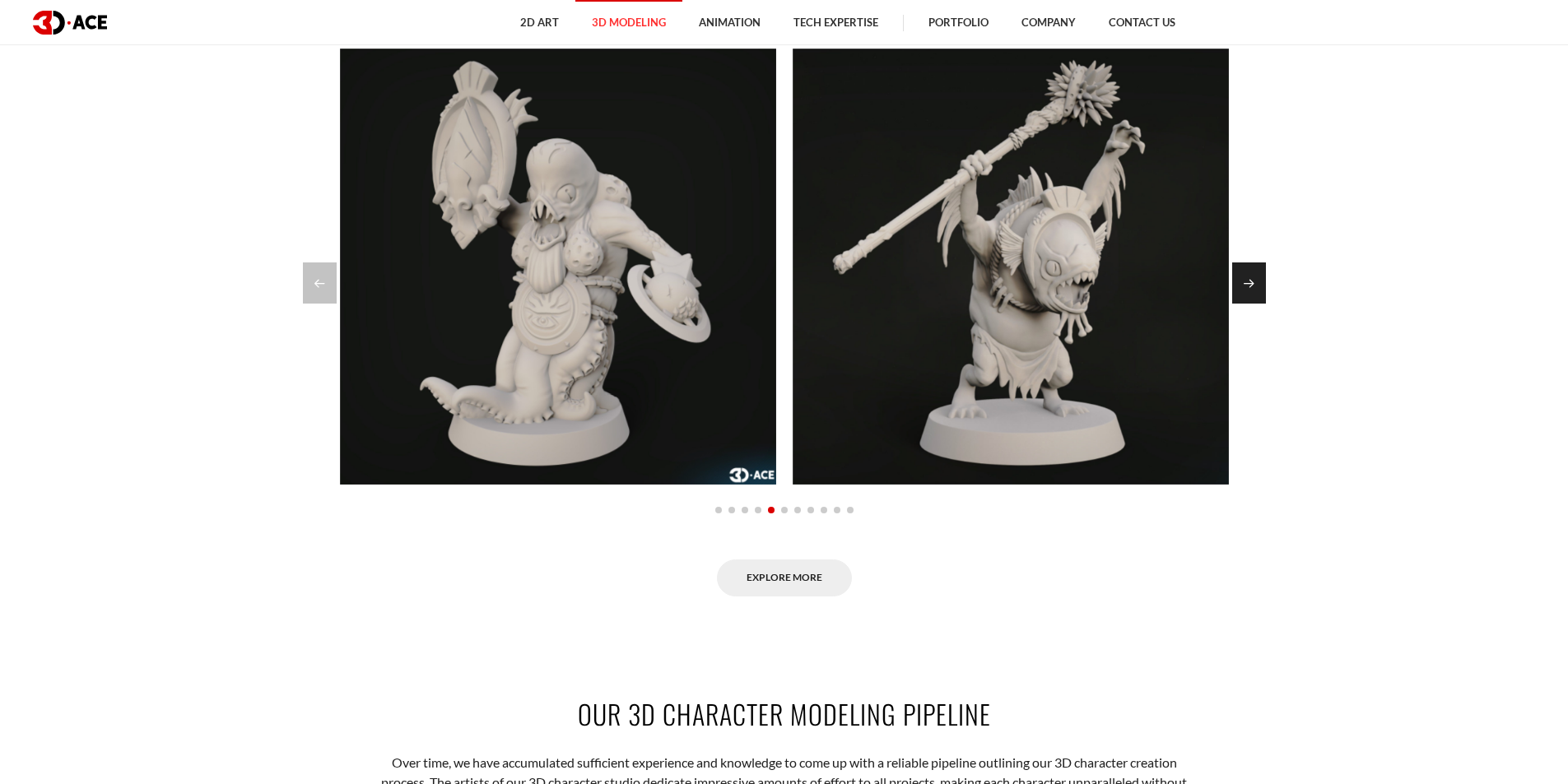
click at [1245, 283] on div "Next slide" at bounding box center [1249, 283] width 34 height 41
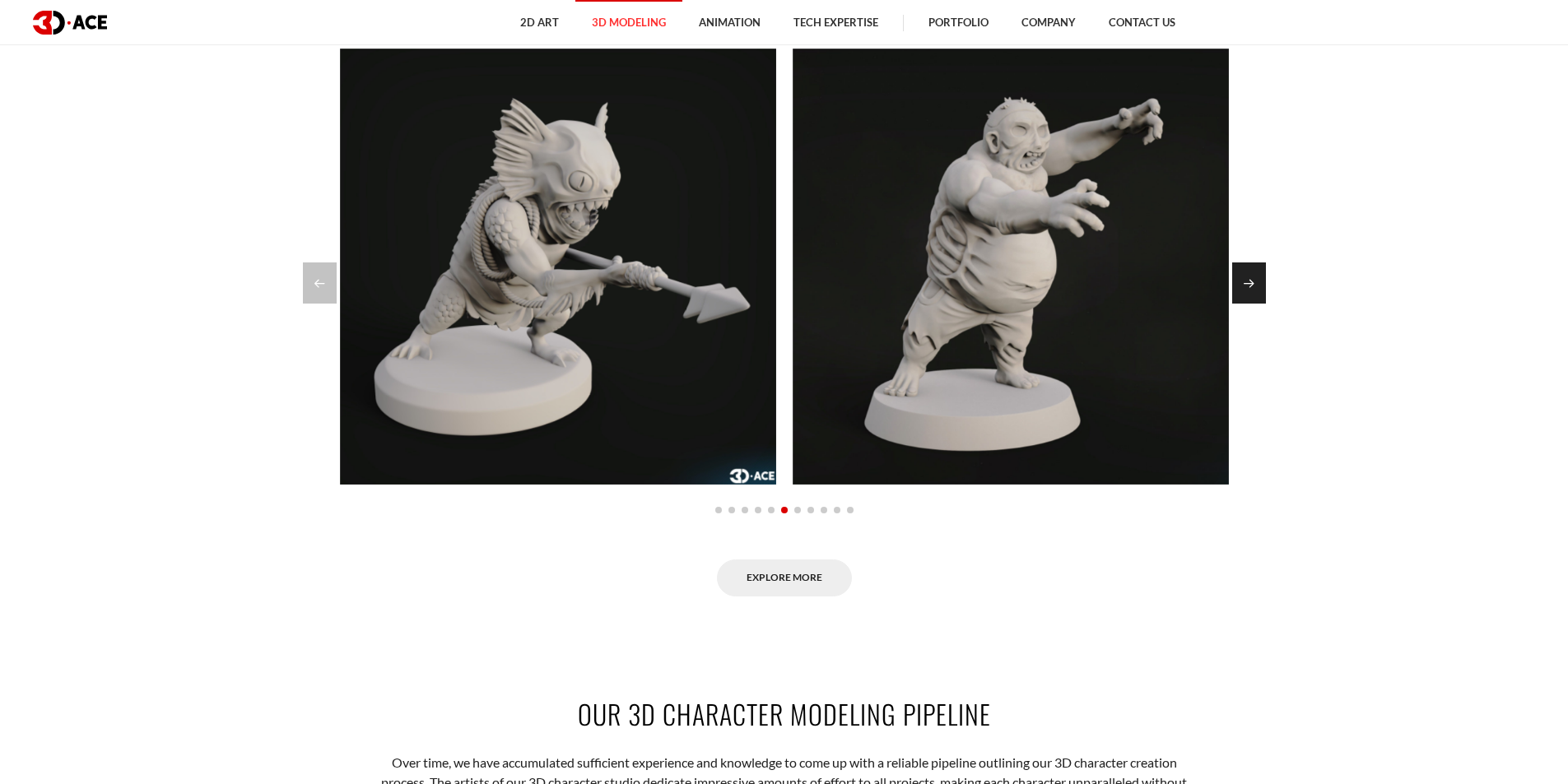
click at [1245, 283] on div "Next slide" at bounding box center [1249, 283] width 34 height 41
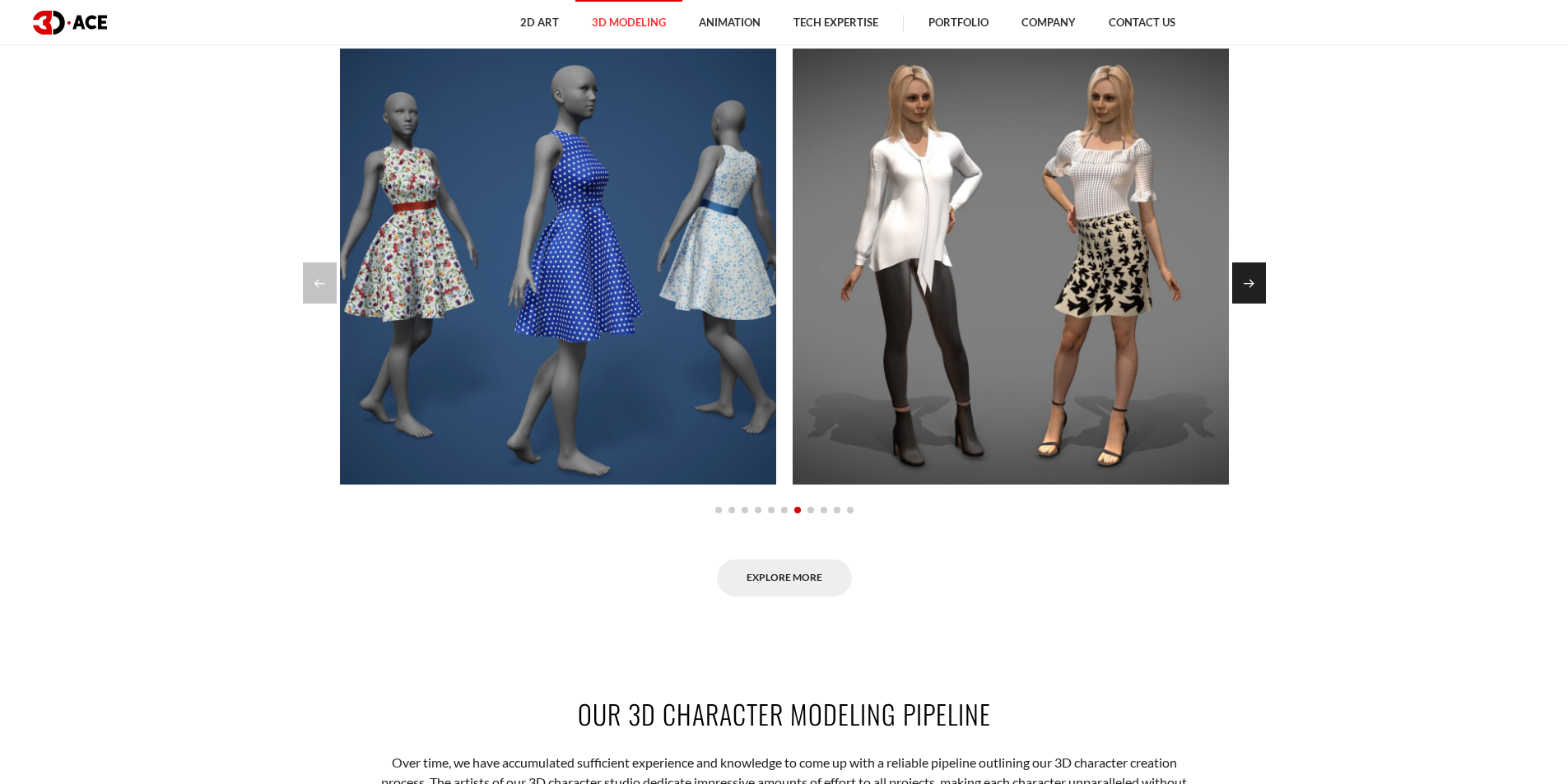
click at [1254, 277] on div "Next slide" at bounding box center [1249, 283] width 34 height 41
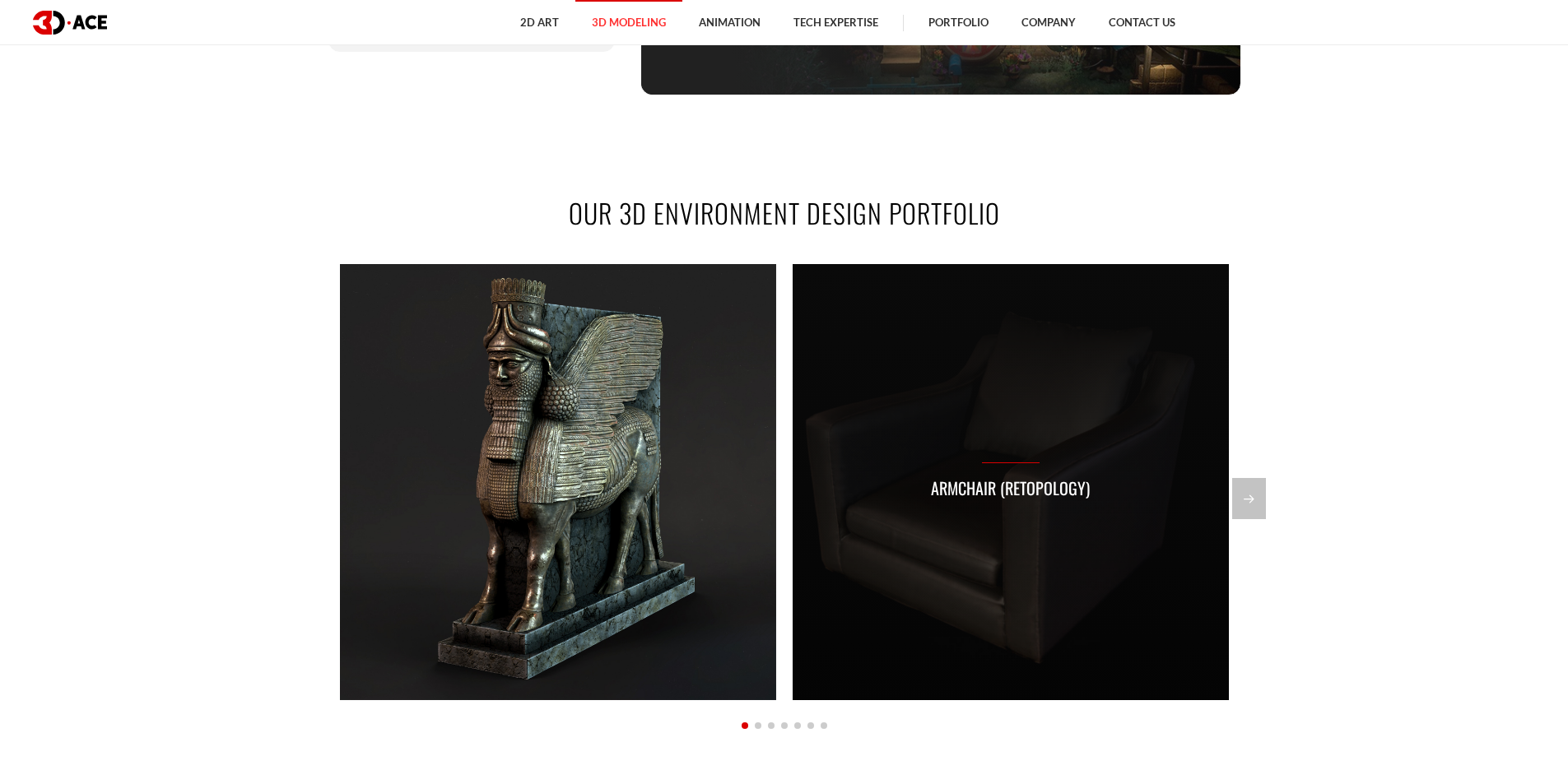
scroll to position [1316, 0]
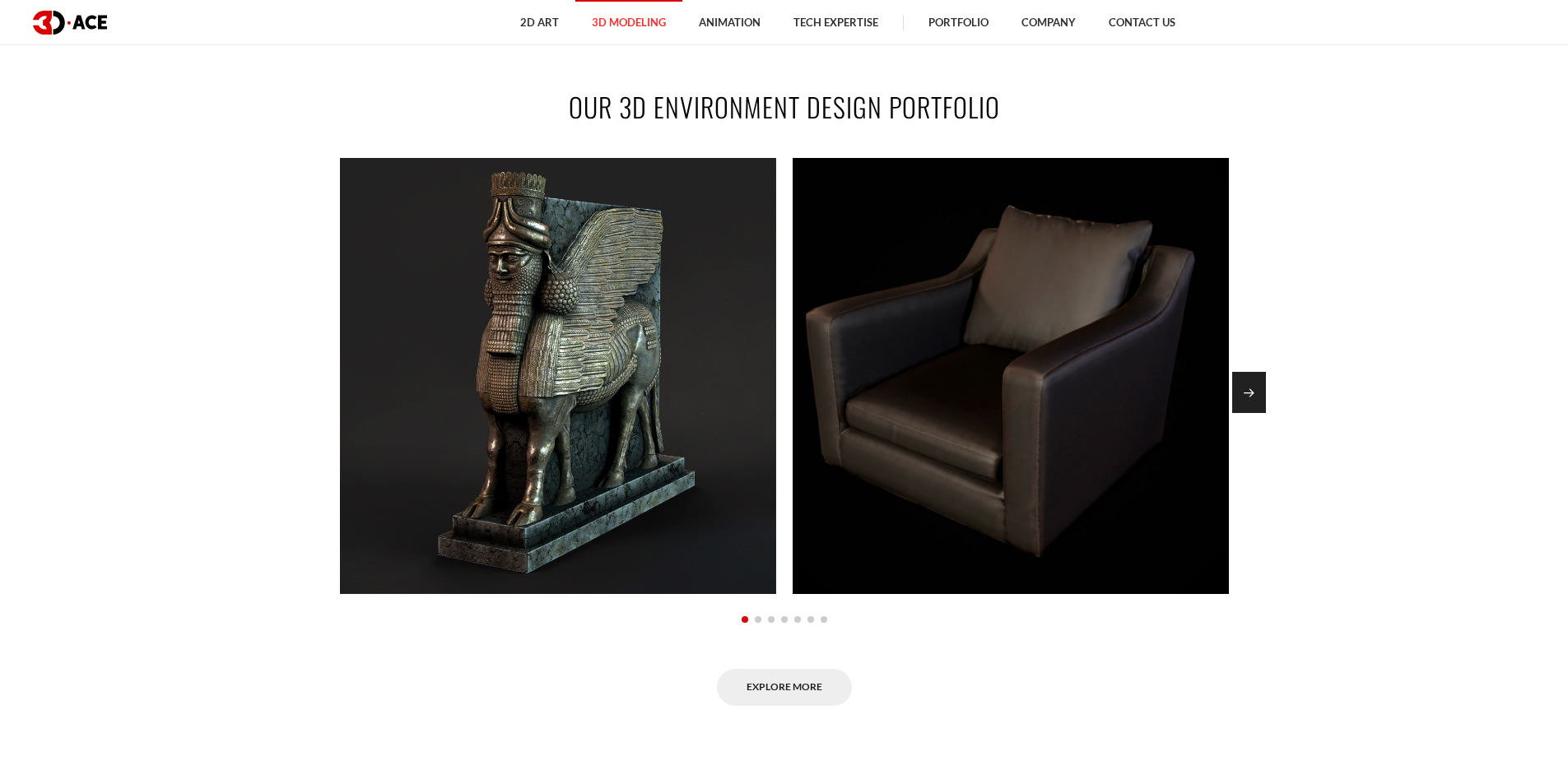
click at [1259, 395] on div "Next slide" at bounding box center [1249, 392] width 34 height 41
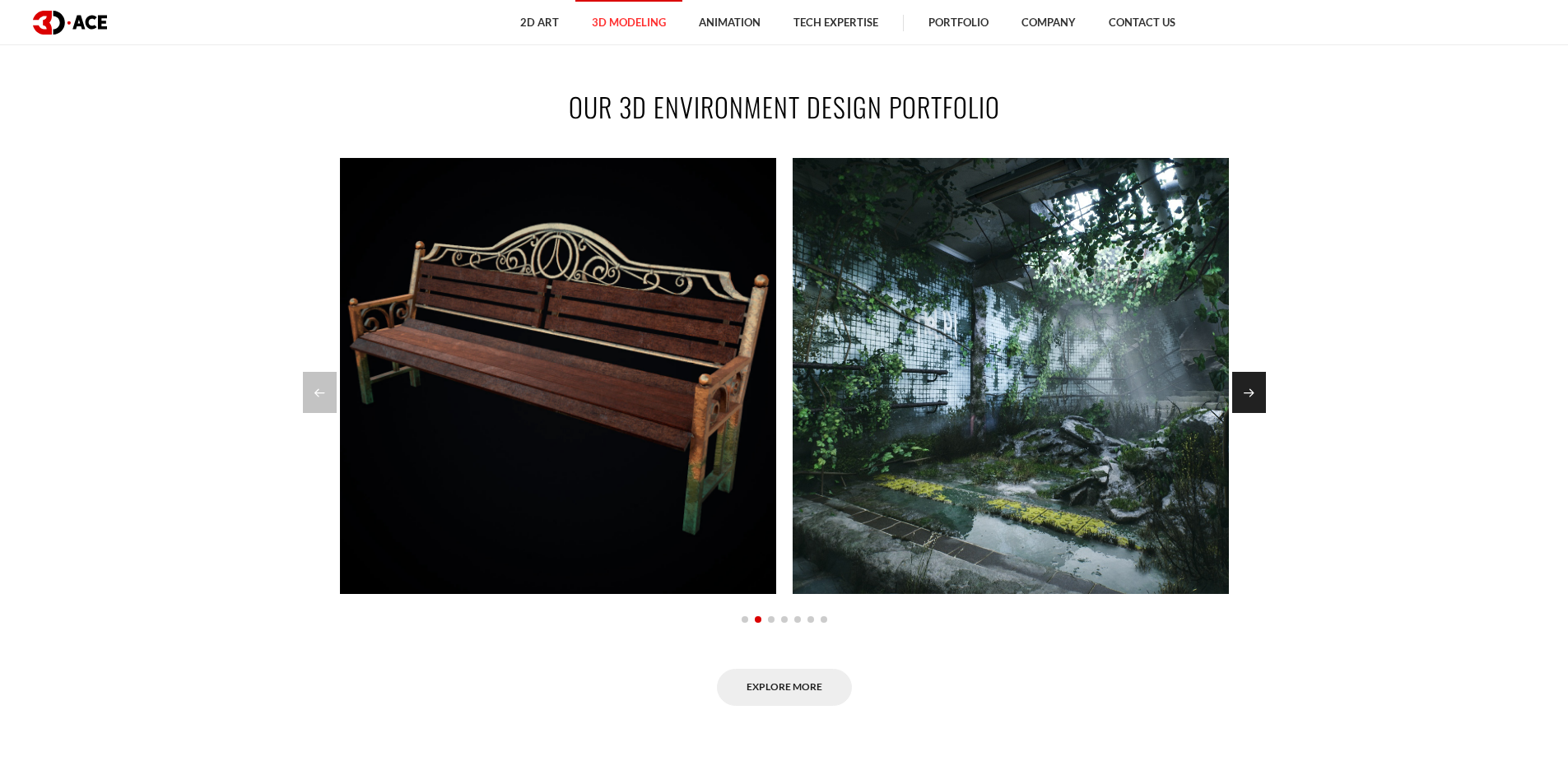
click at [1259, 395] on div "Next slide" at bounding box center [1249, 392] width 34 height 41
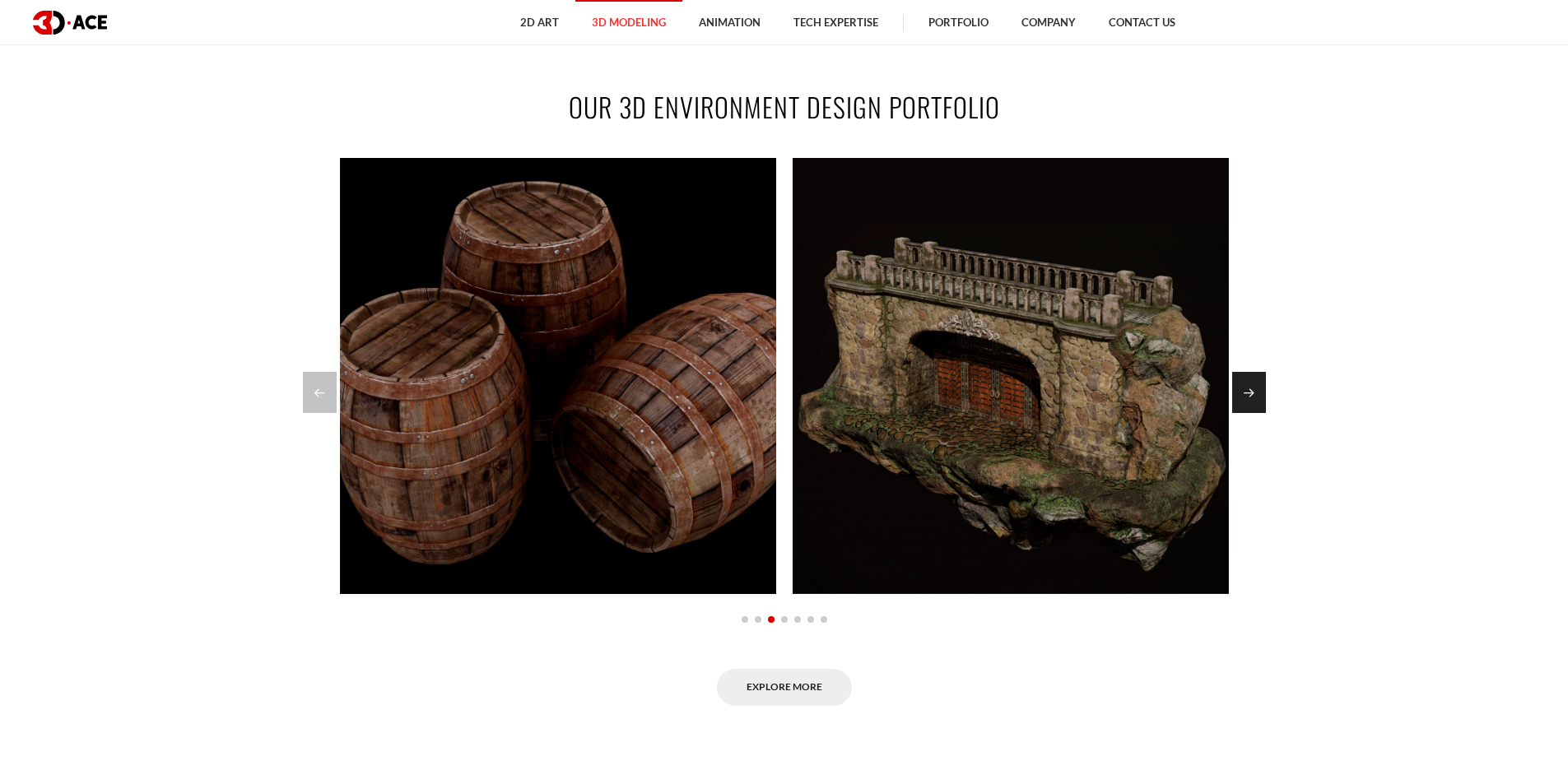
click at [1259, 394] on div "Next slide" at bounding box center [1249, 392] width 34 height 41
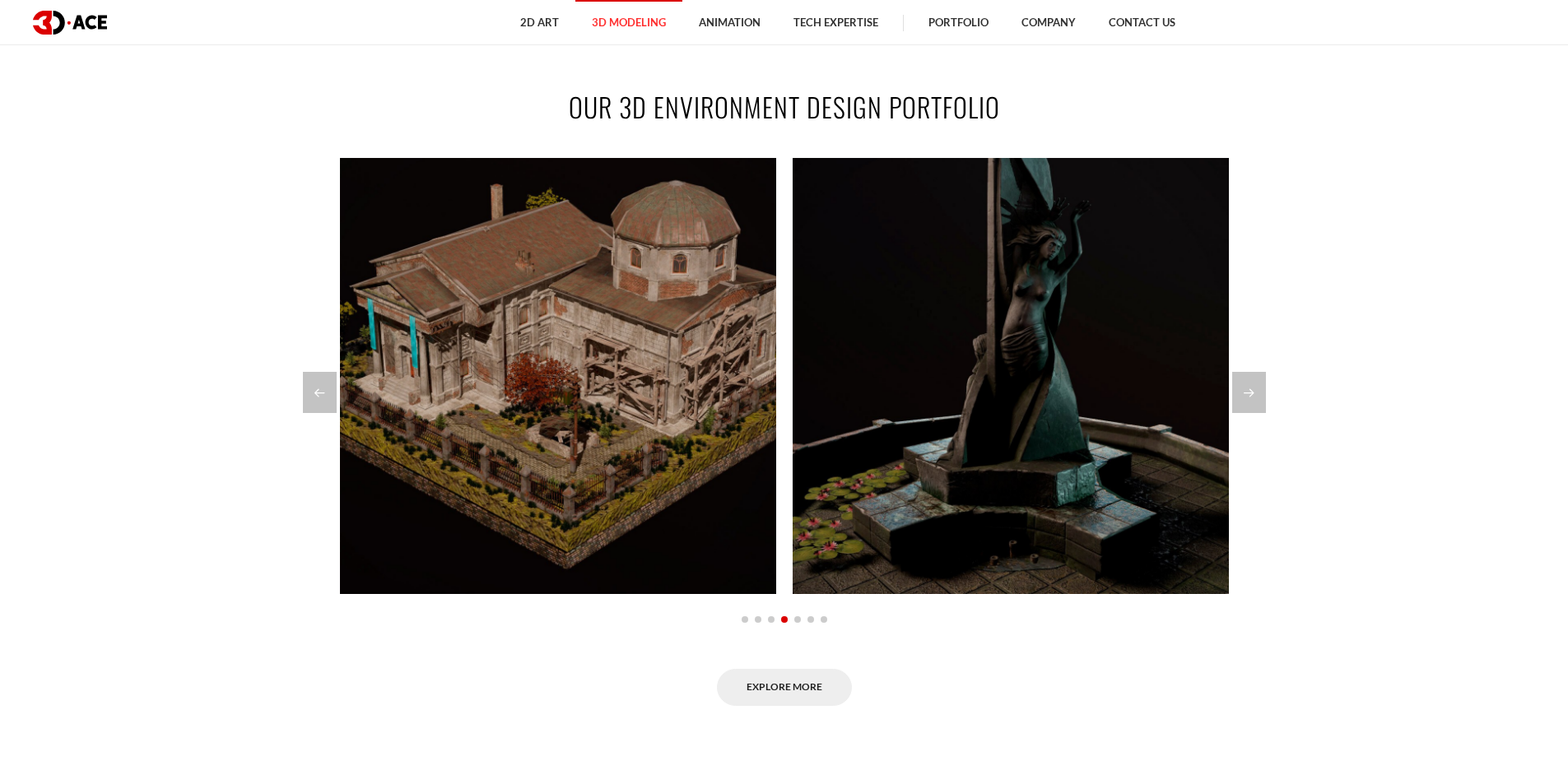
scroll to position [549, 0]
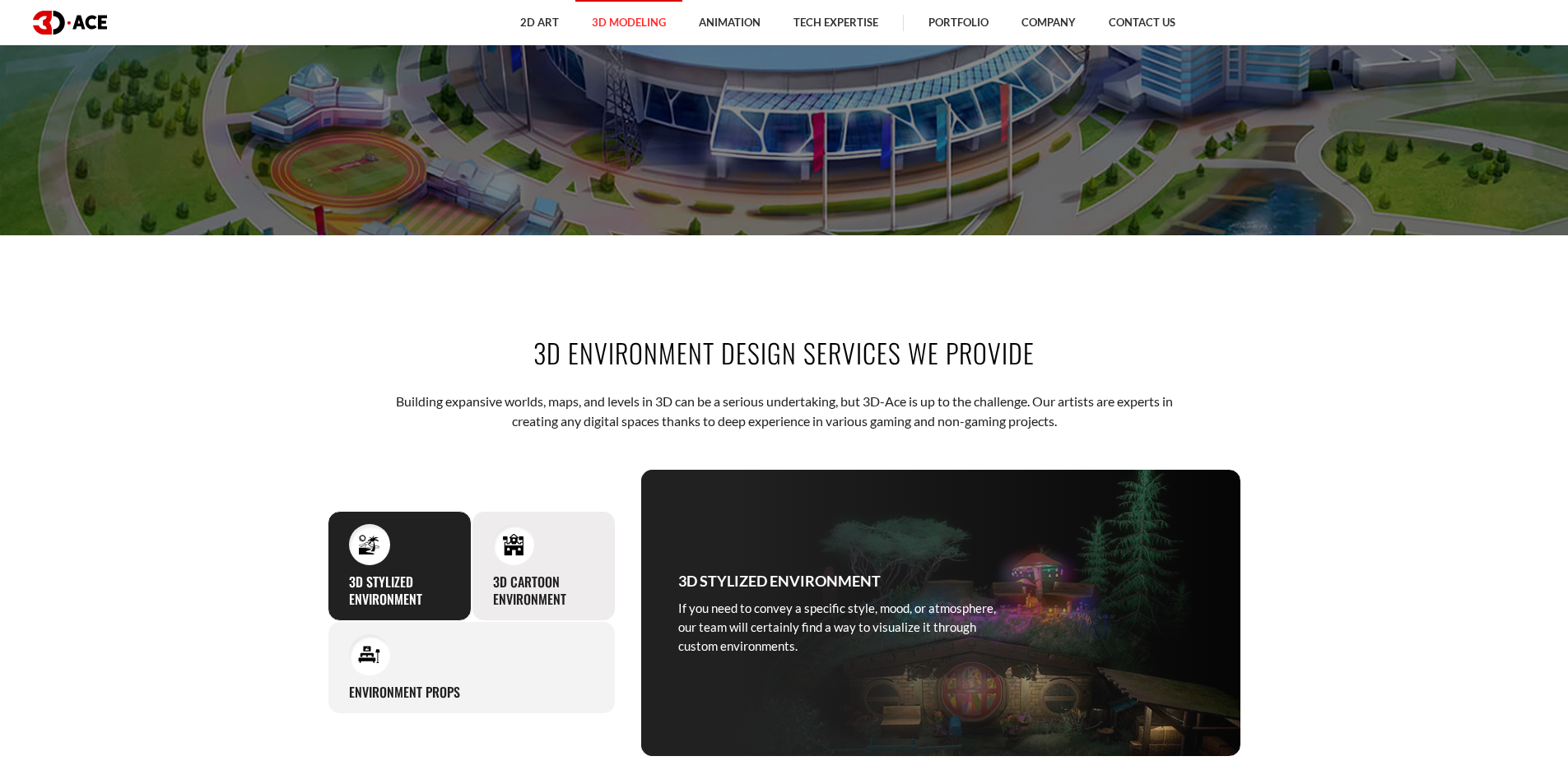
click at [526, 556] on div at bounding box center [514, 545] width 41 height 41
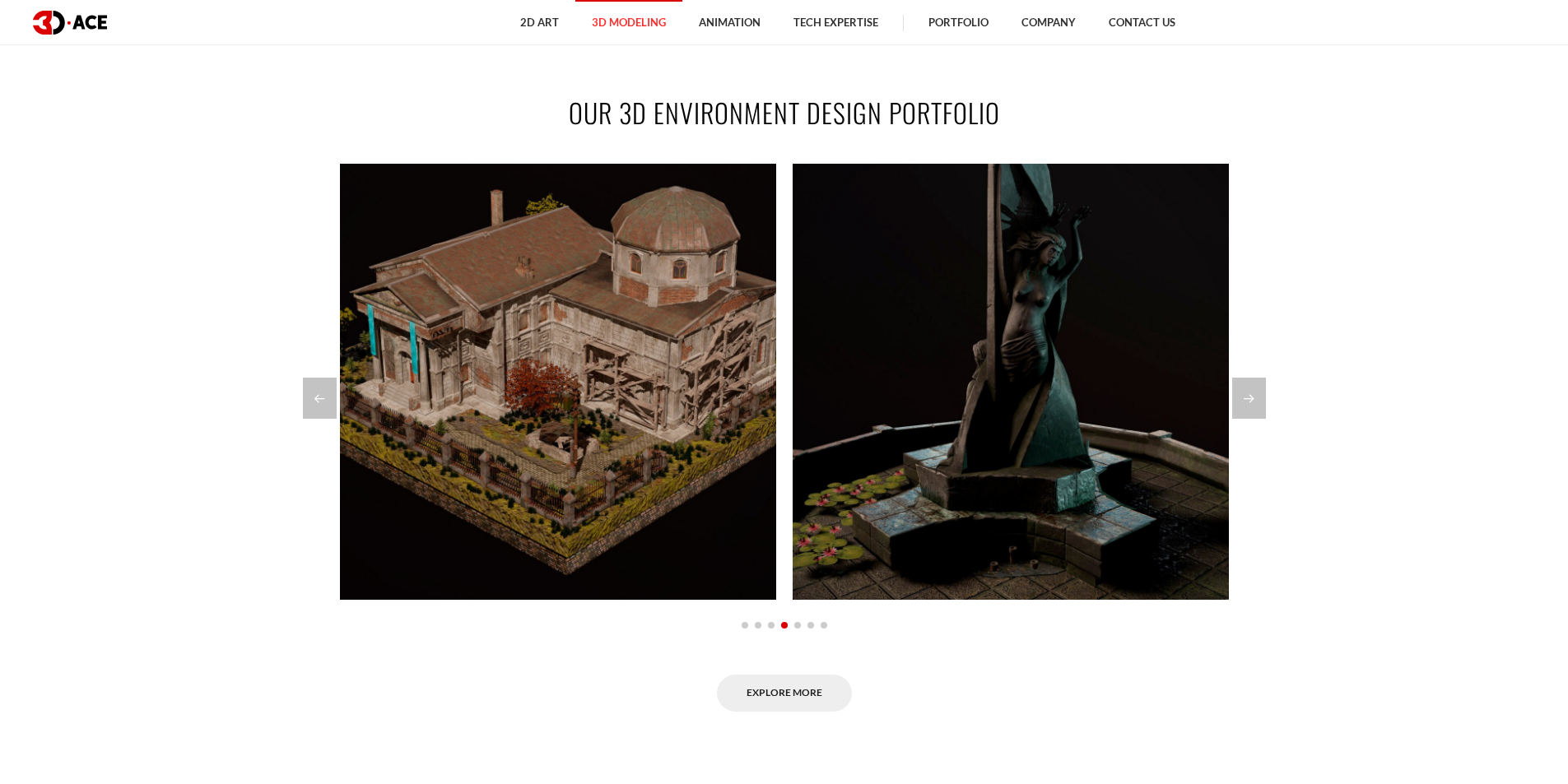
scroll to position [1426, 0]
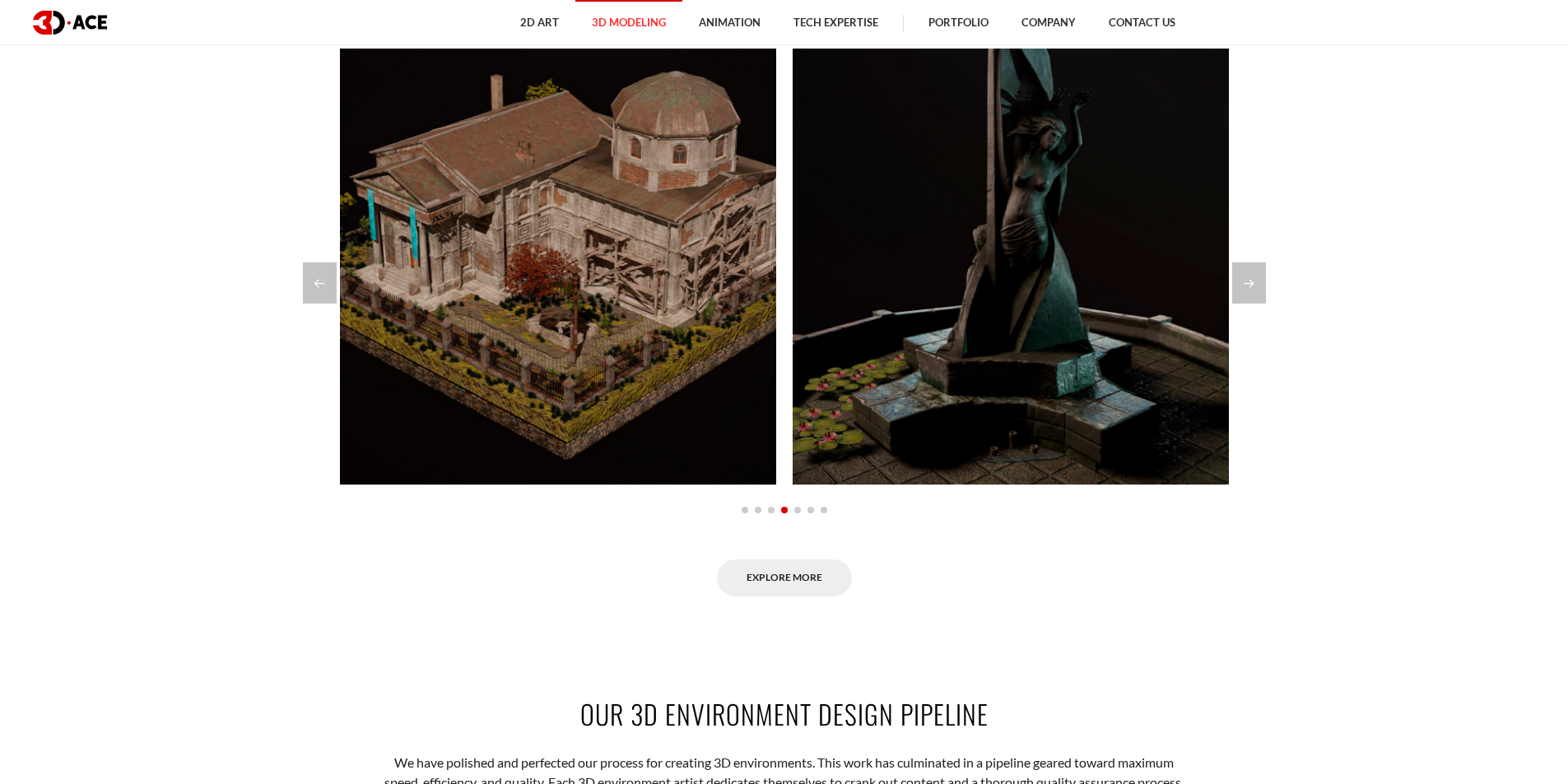
click at [1266, 280] on section "OUR 3D ENVIRONMENT DESIGN PORTFOLIO Lamassu lion statue Armchair (Retopology) B…" at bounding box center [784, 287] width 1568 height 717
click at [1255, 291] on div "Next slide" at bounding box center [1249, 283] width 34 height 41
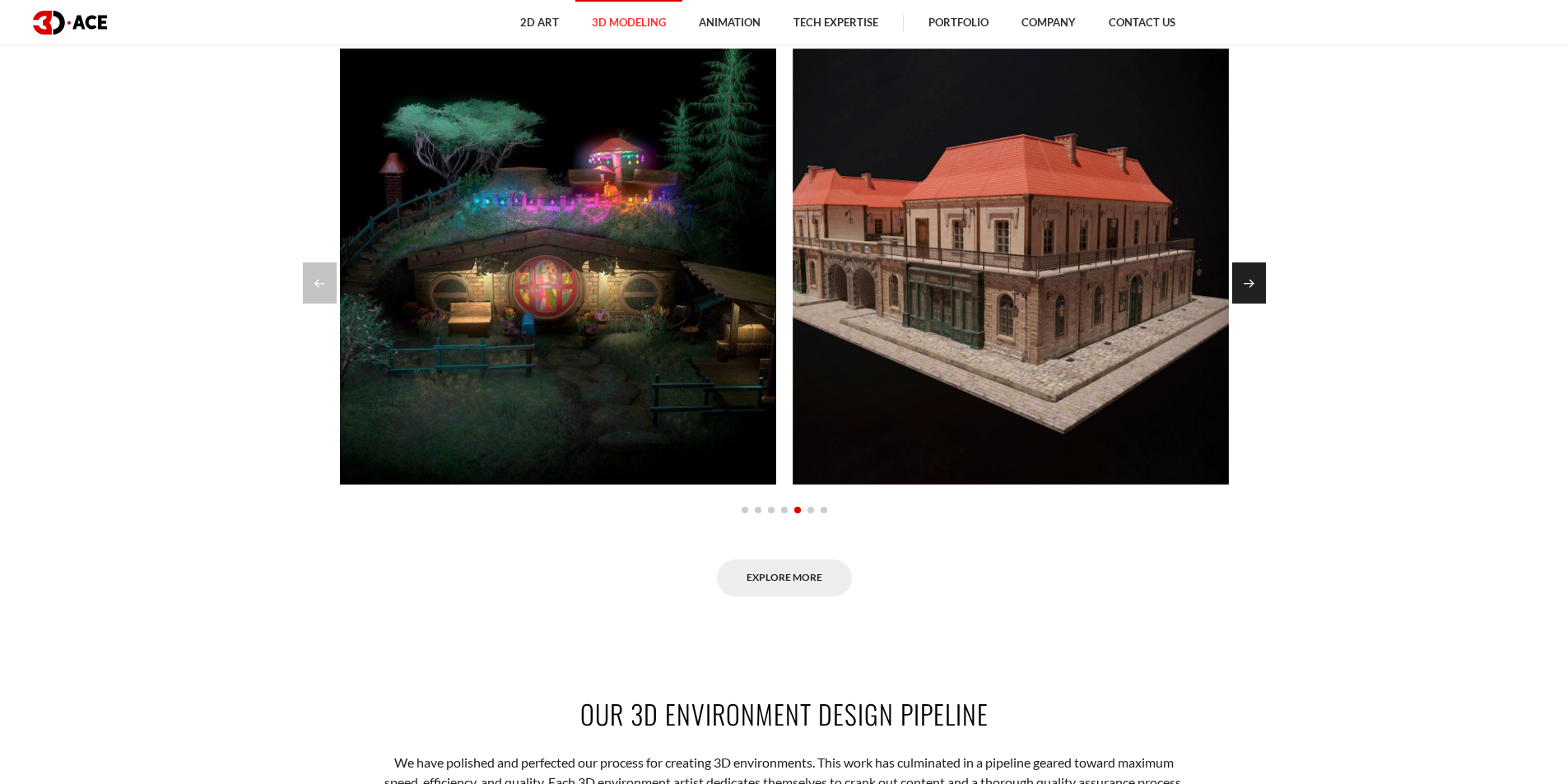
click at [1258, 287] on div "Next slide" at bounding box center [1249, 283] width 34 height 41
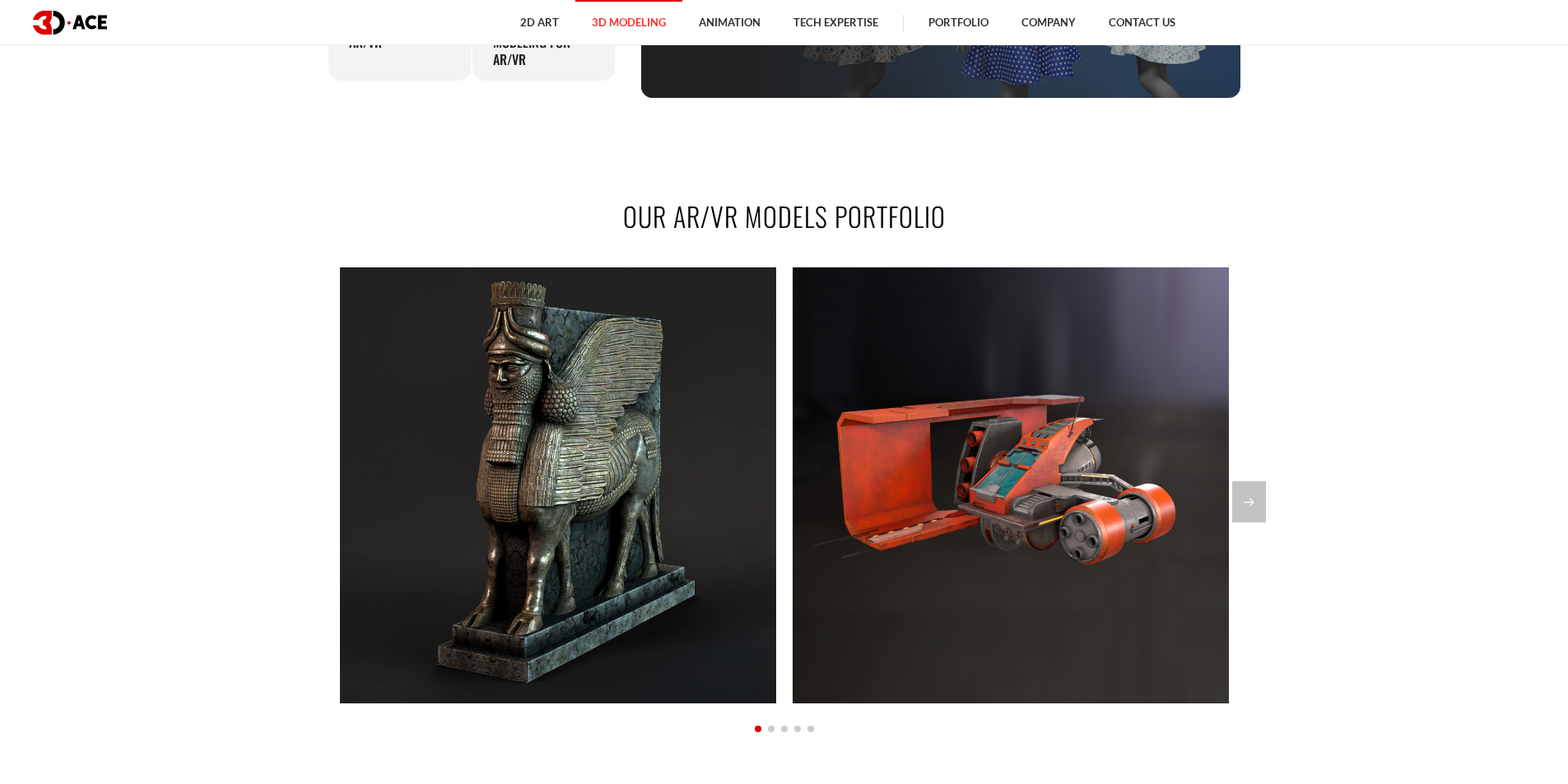
scroll to position [1536, 0]
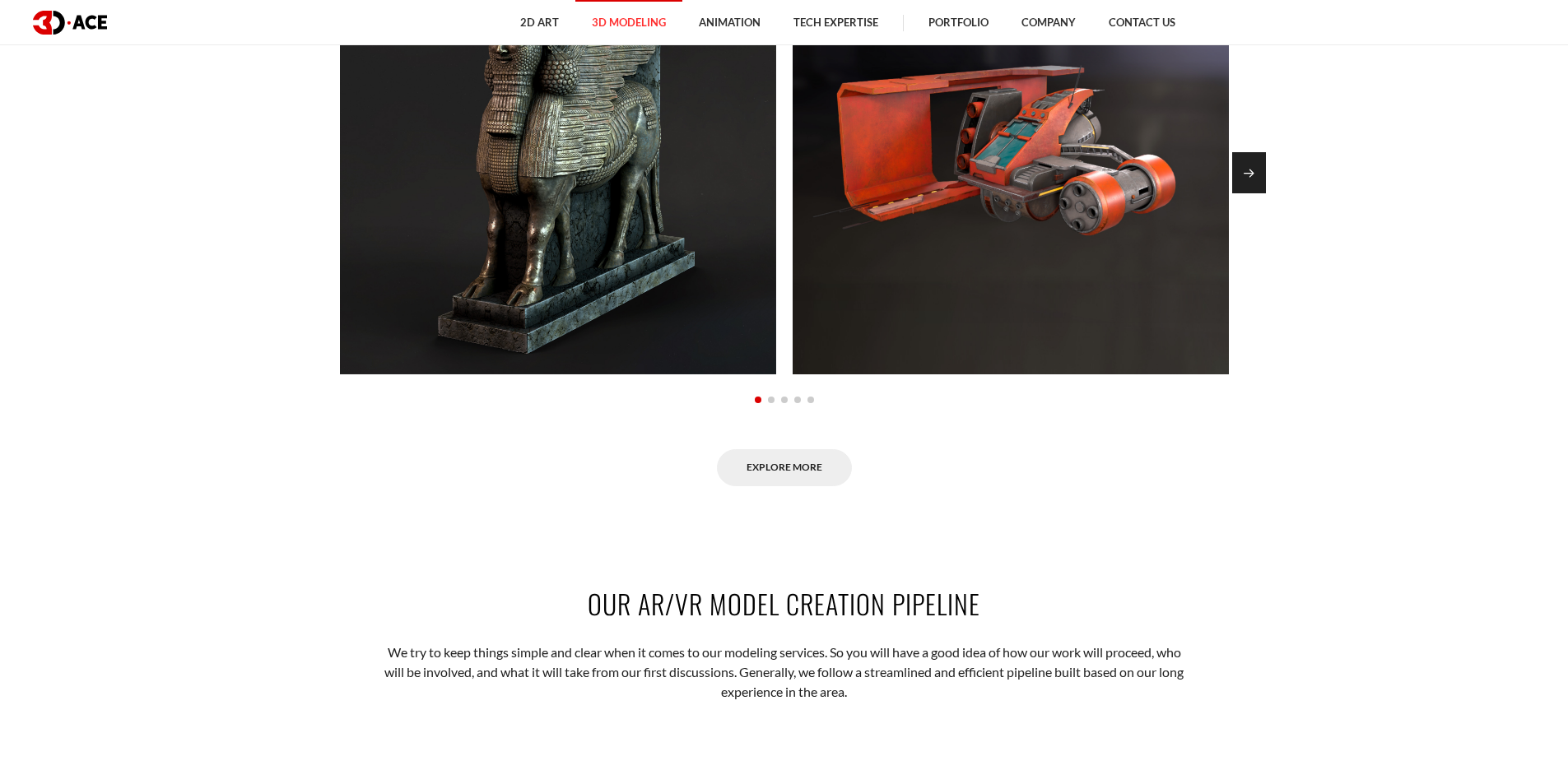
click at [1253, 194] on div "Next slide" at bounding box center [1249, 172] width 34 height 41
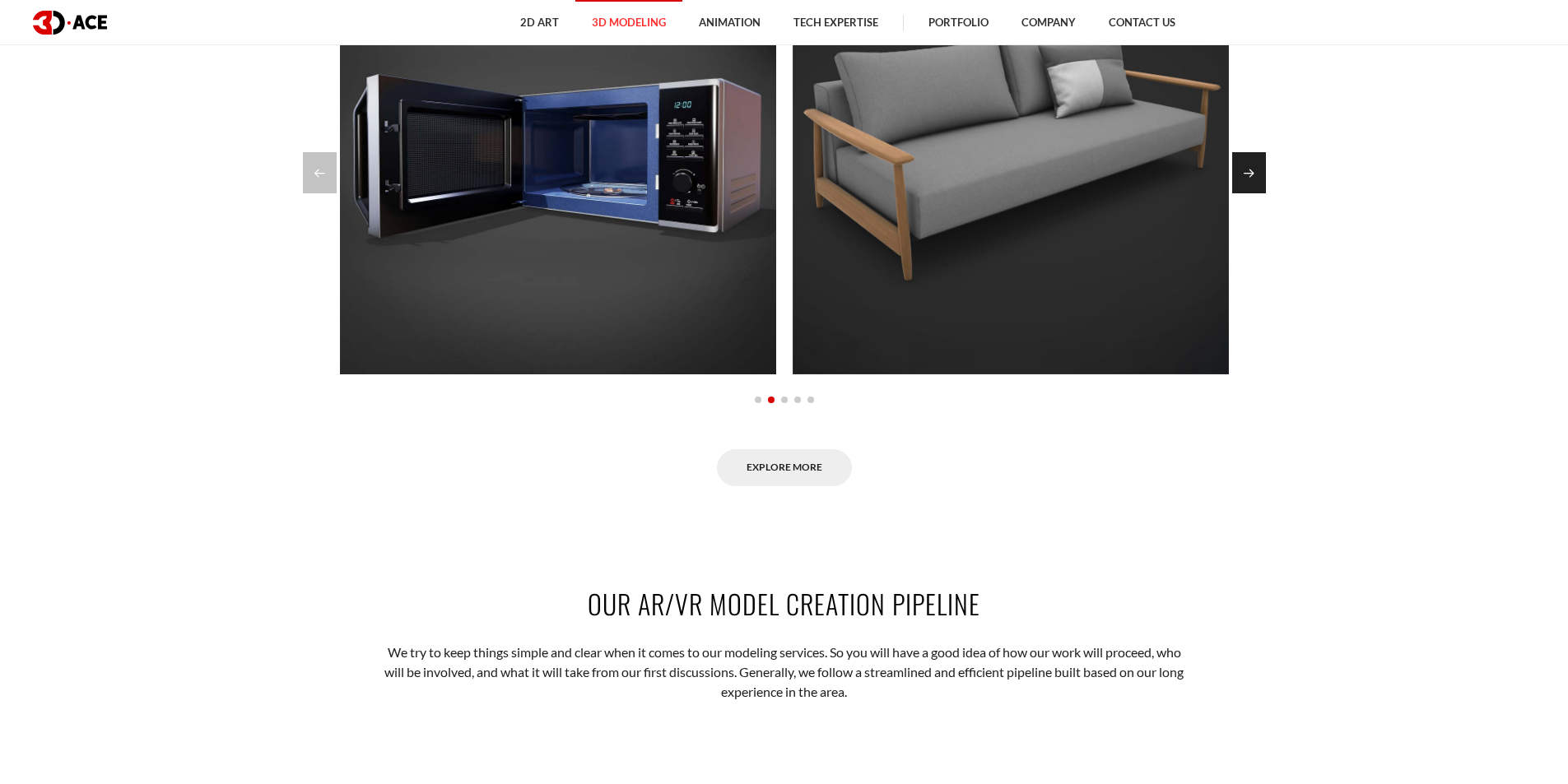
click at [1255, 194] on div "Next slide" at bounding box center [1249, 172] width 34 height 41
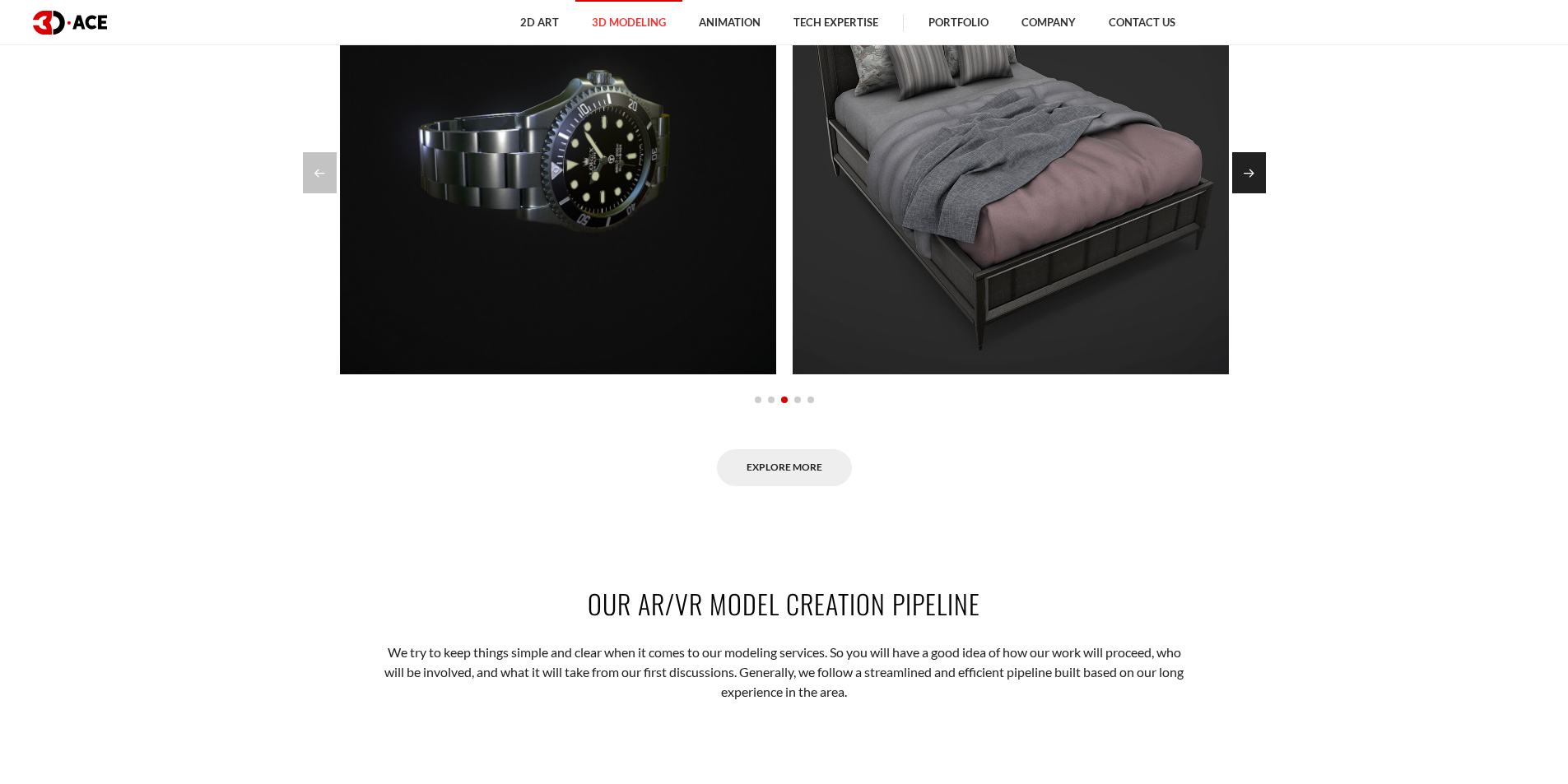
click at [1257, 194] on div "Next slide" at bounding box center [1249, 172] width 34 height 41
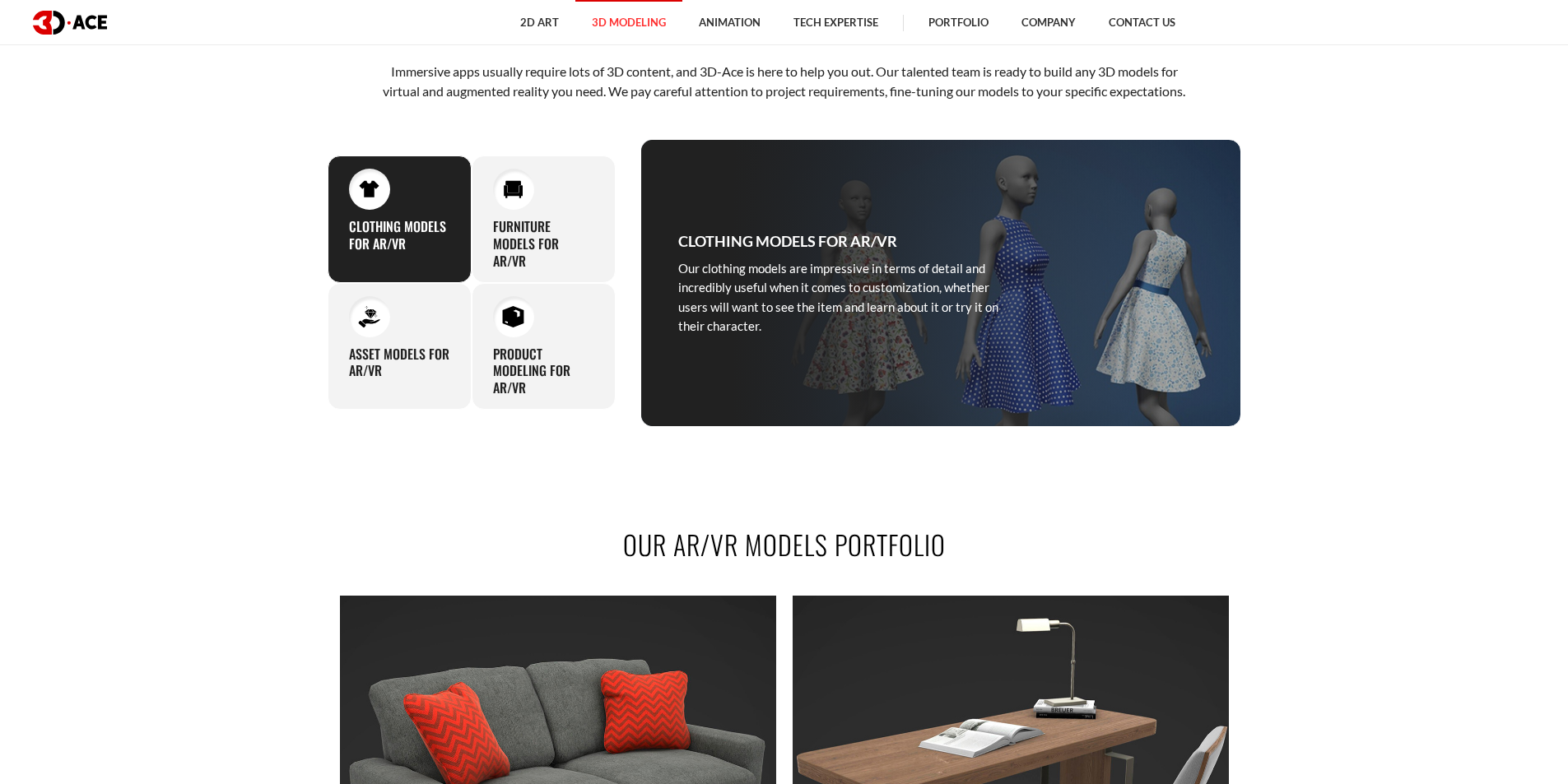
scroll to position [878, 0]
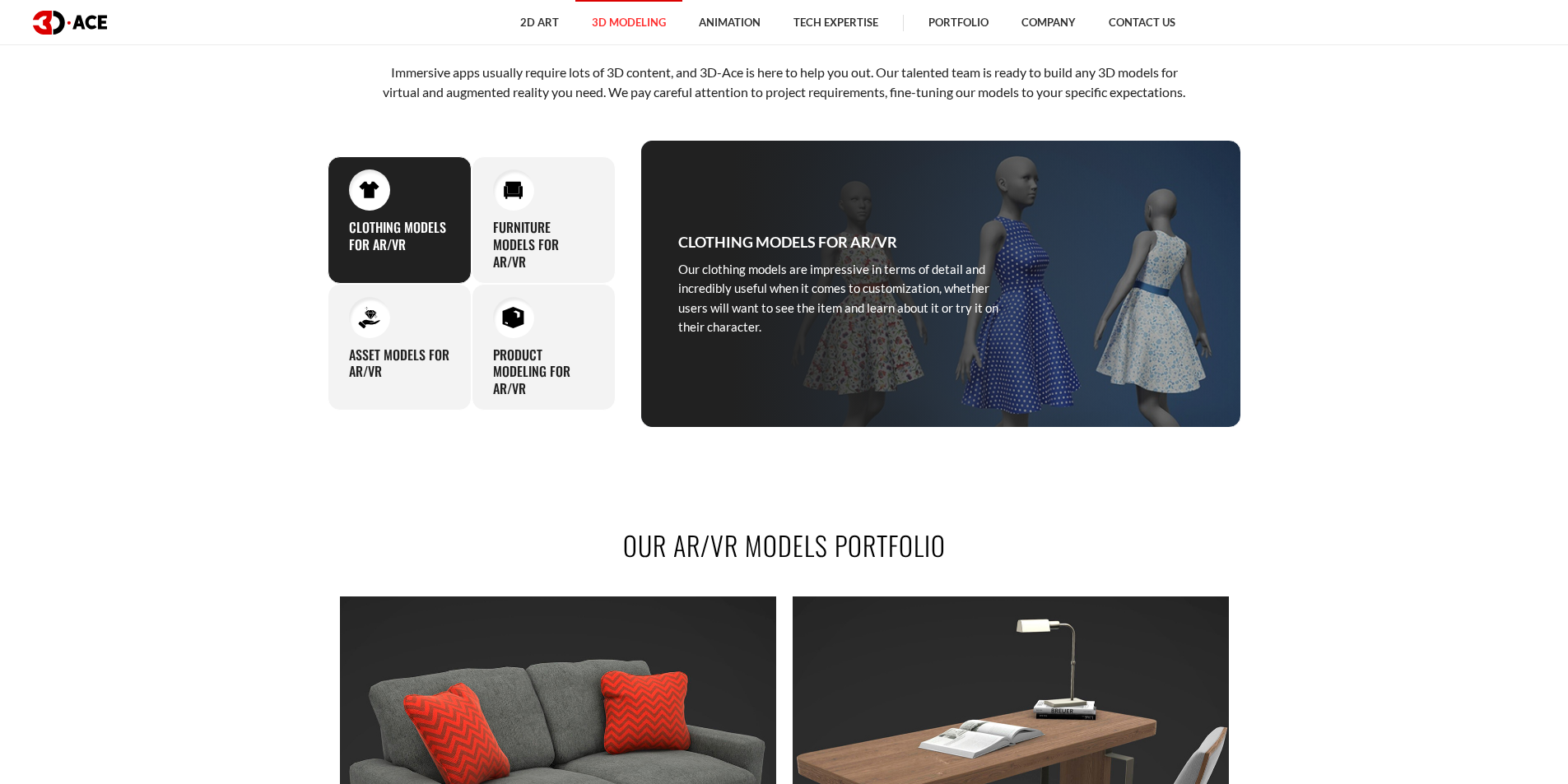
drag, startPoint x: 783, startPoint y: 267, endPoint x: 708, endPoint y: 303, distance: 83.2
click at [708, 303] on p "Our clothing models are impressive in terms of detail and incredibly useful whe…" at bounding box center [847, 299] width 338 height 78
click at [979, 242] on div "Clothing Models for AR/VR Our clothing models are impressive in terms of detail…" at bounding box center [847, 284] width 412 height 286
click at [533, 248] on h3 "Furniture models for AR/VR" at bounding box center [544, 244] width 101 height 51
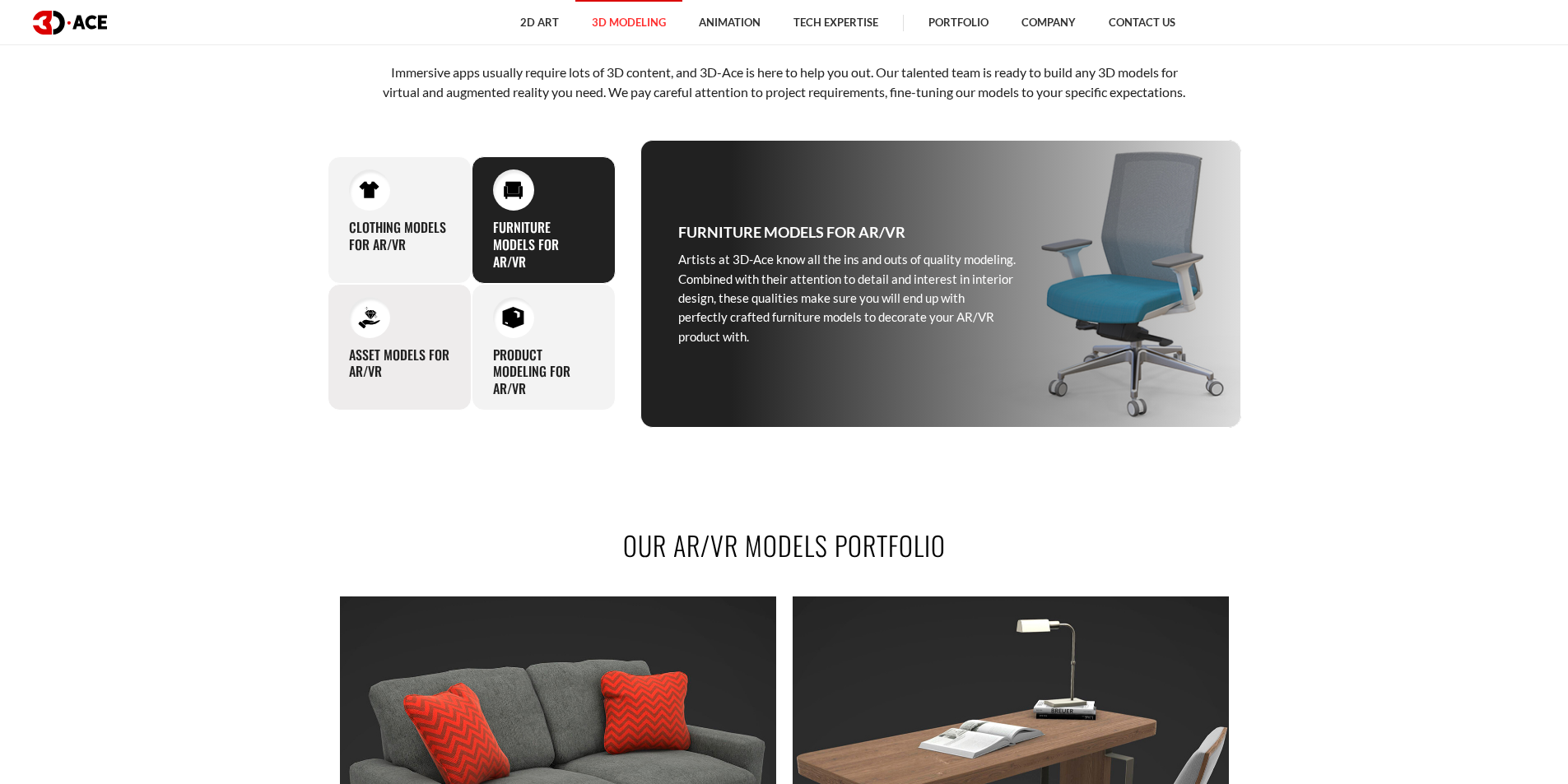
click at [393, 374] on h3 "Asset models for AR/VR" at bounding box center [400, 364] width 101 height 35
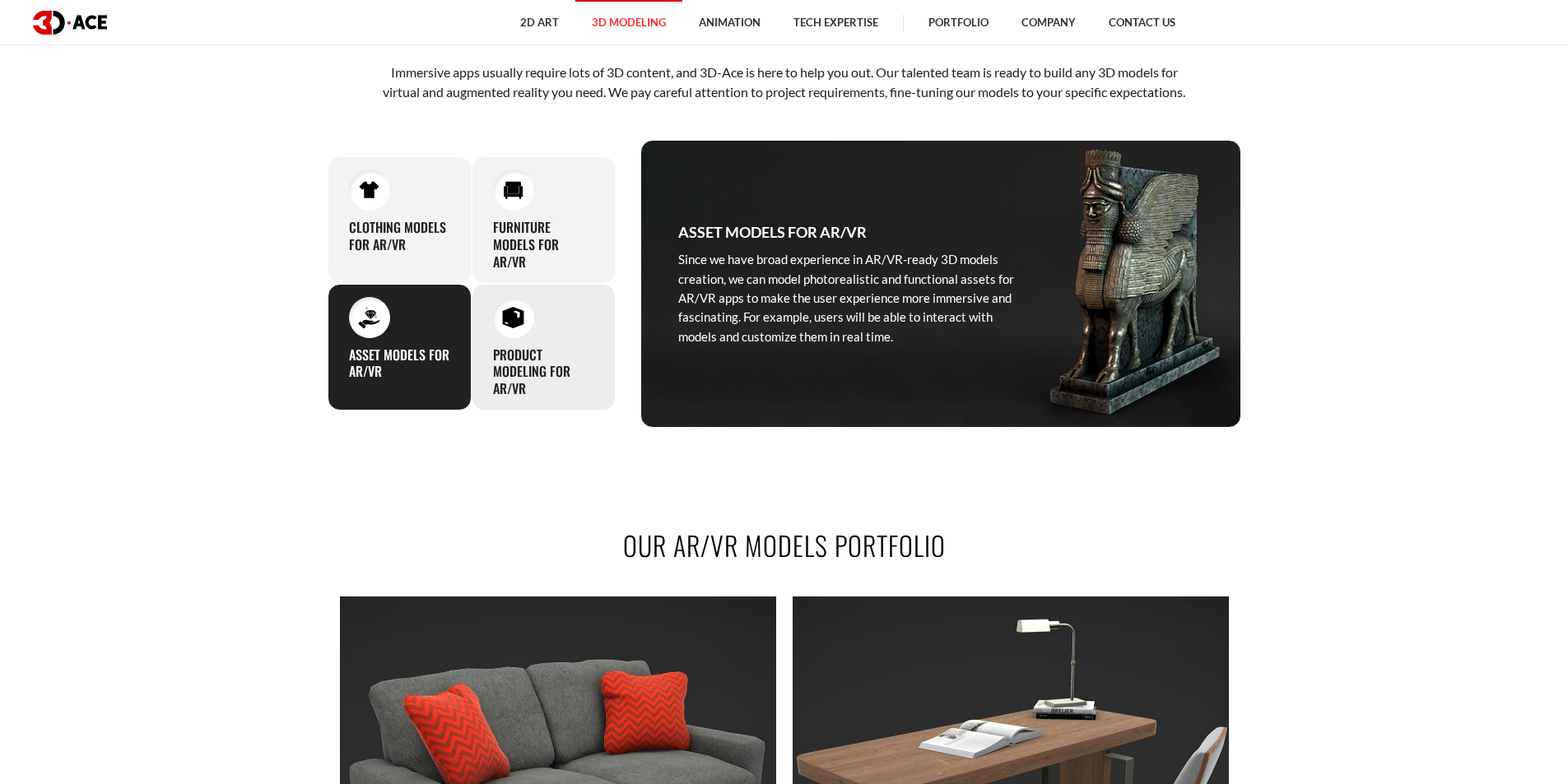
click at [491, 391] on div "Product modeling for AR/VR We reproduce and animate models of your amazing prod…" at bounding box center [544, 347] width 144 height 126
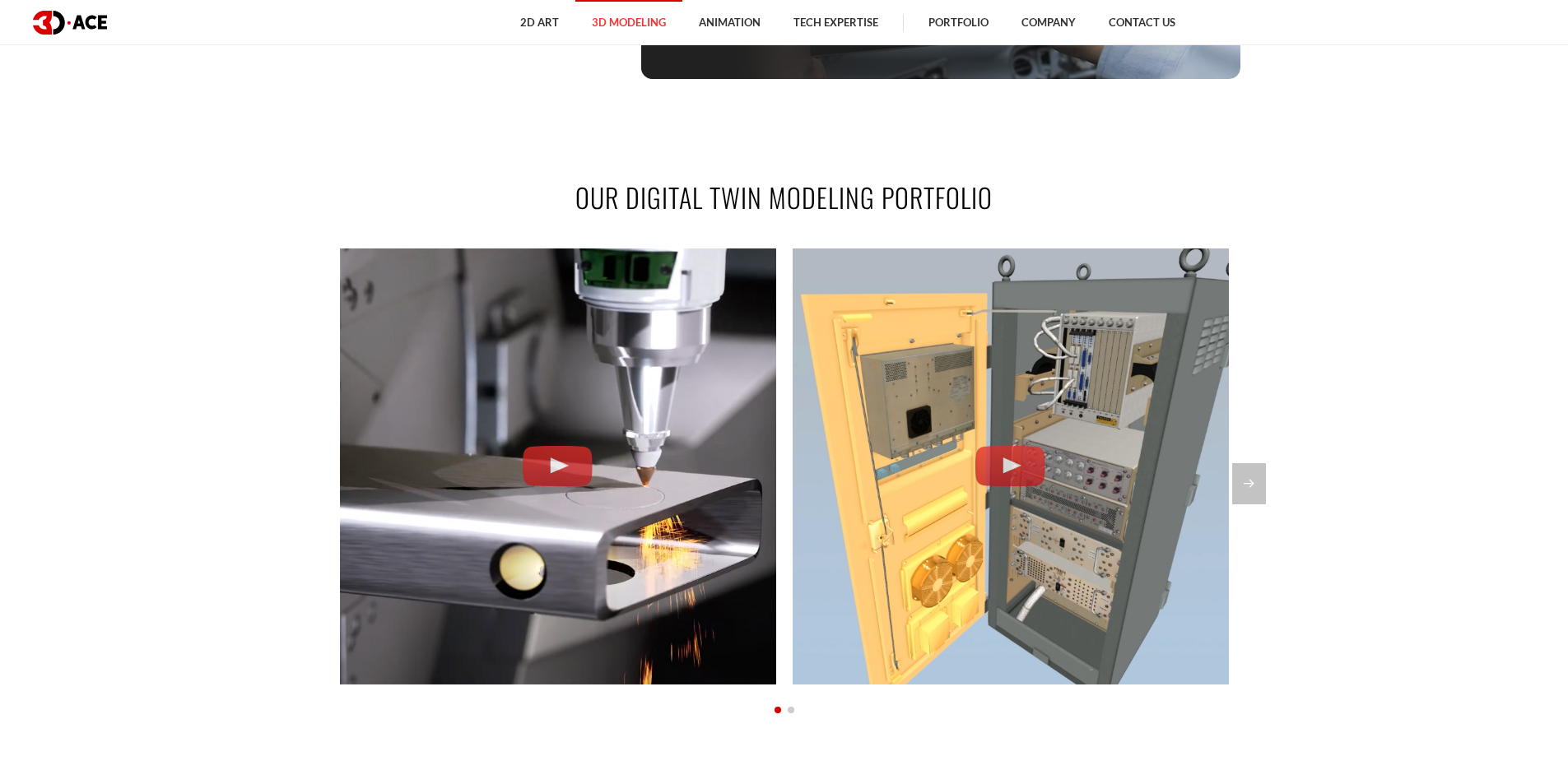
scroll to position [1536, 0]
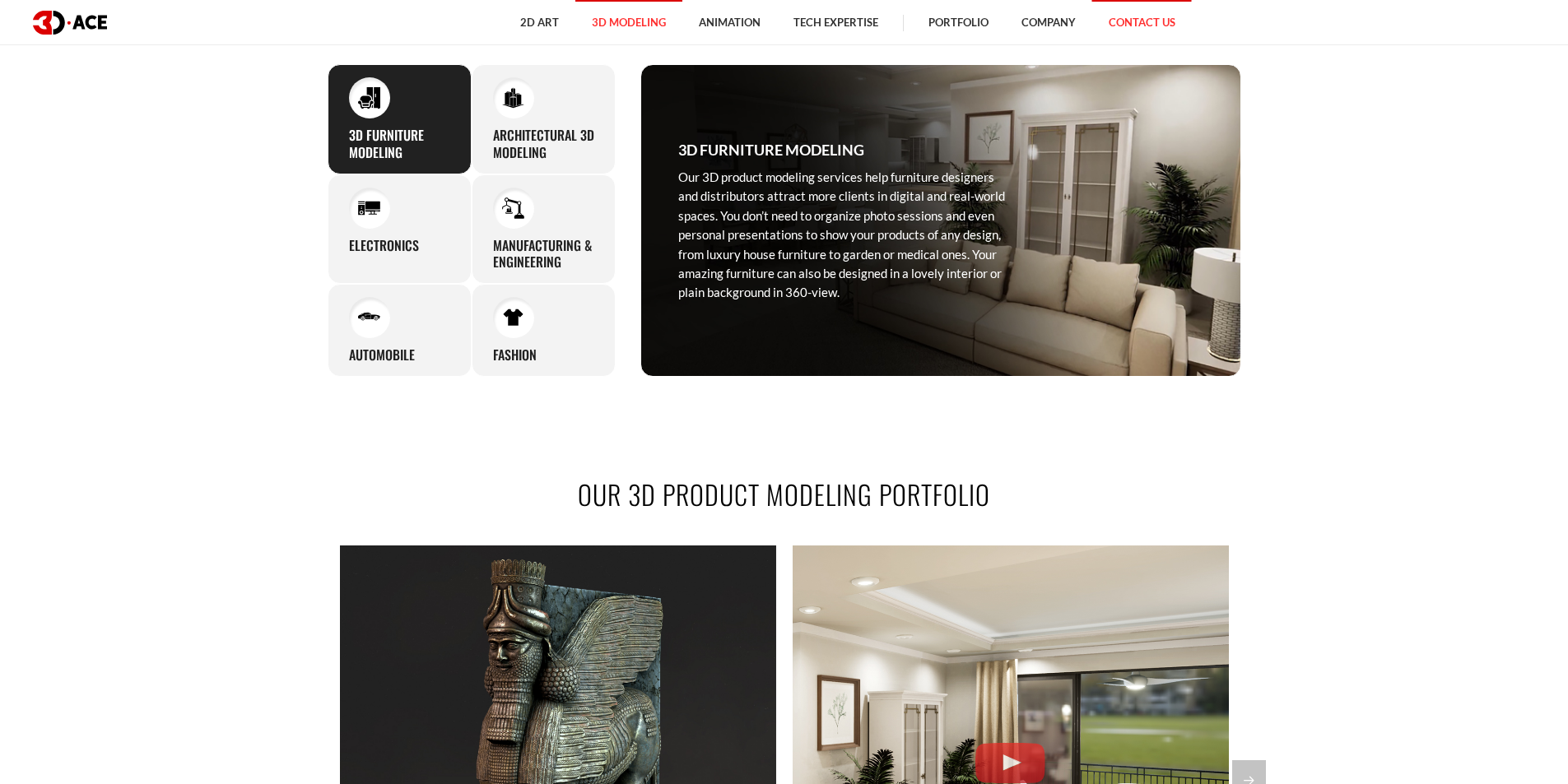
scroll to position [1207, 0]
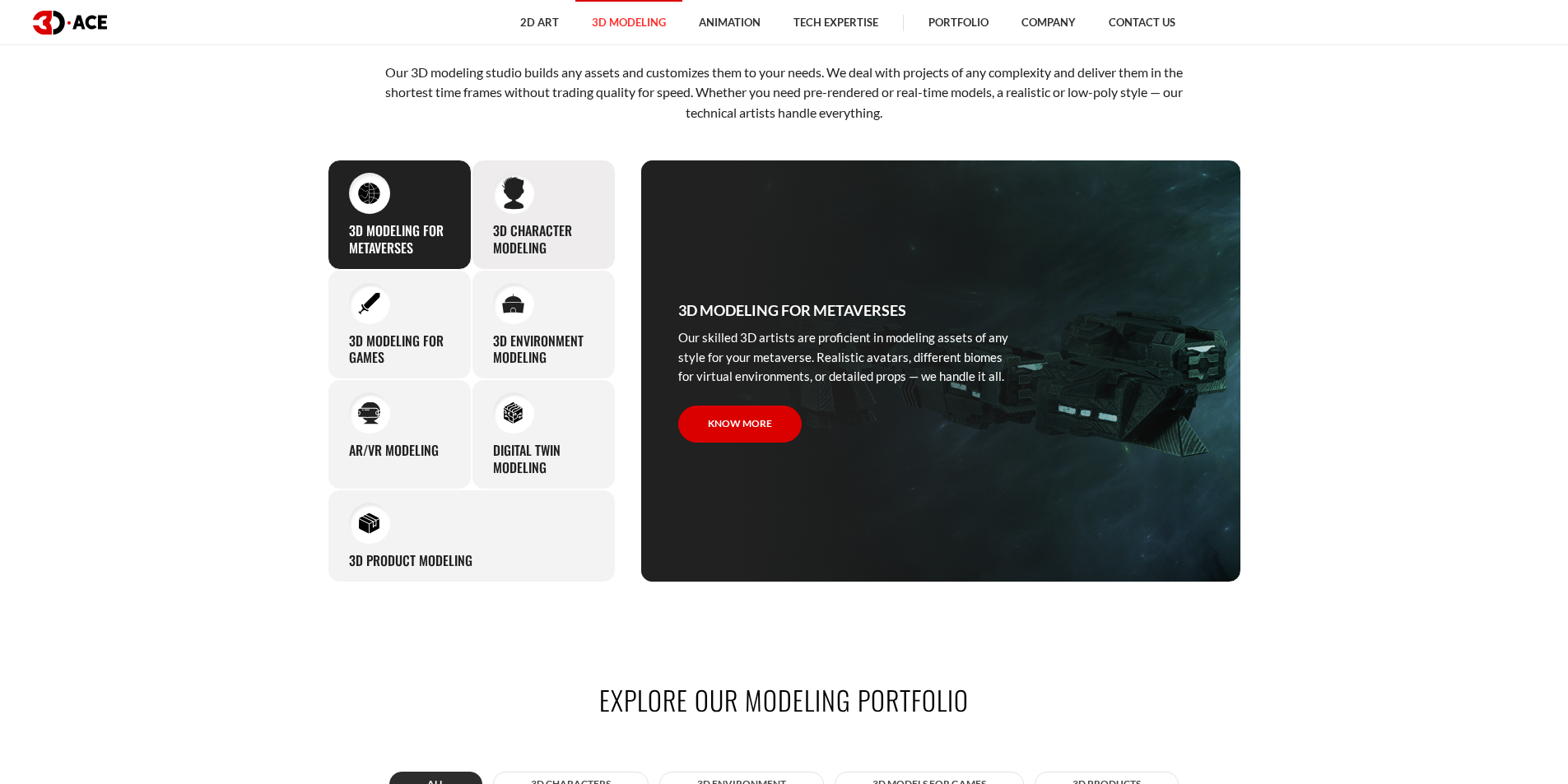
click at [539, 235] on h3 "3D character modeling" at bounding box center [544, 239] width 101 height 35
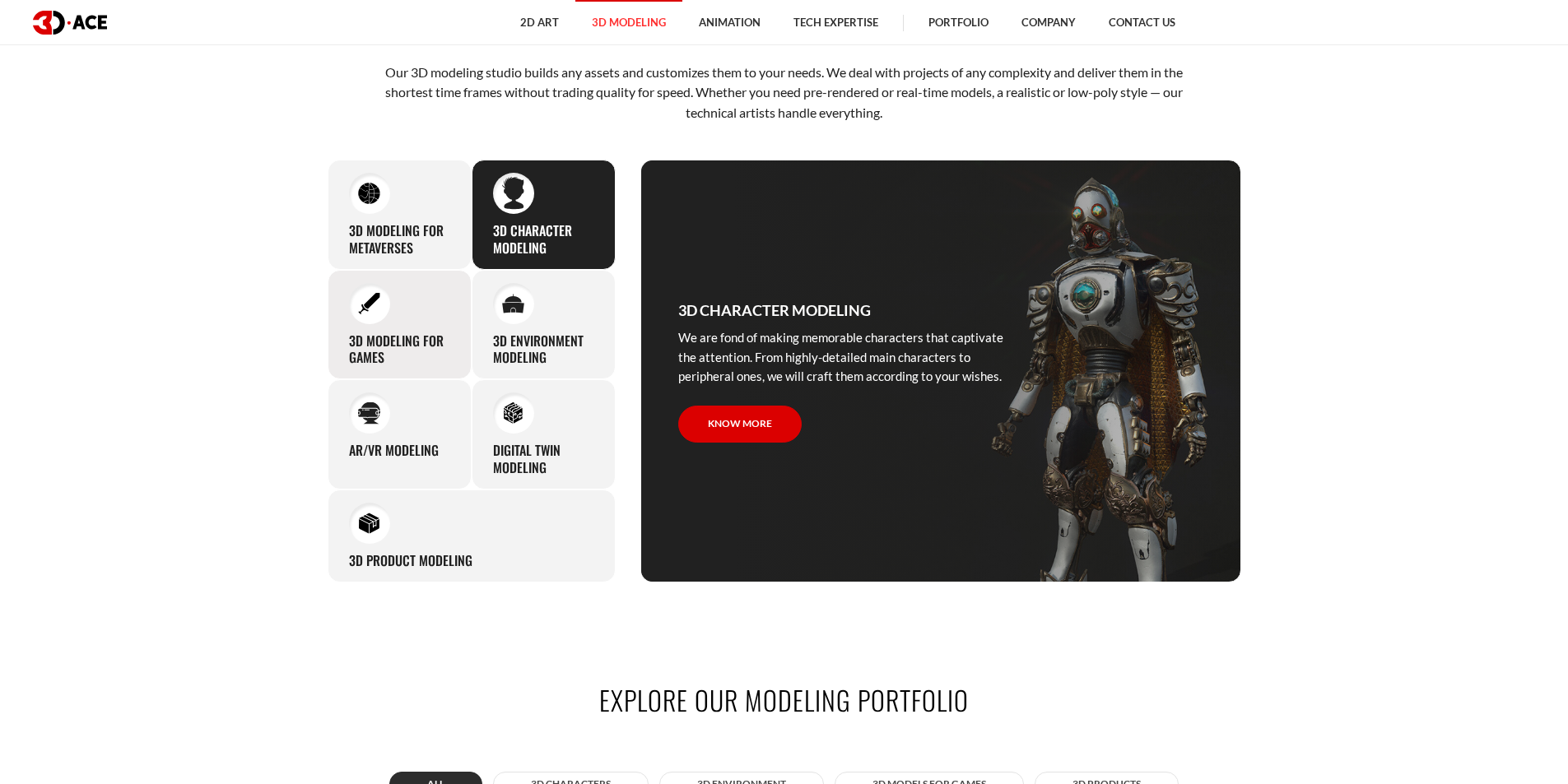
click at [411, 321] on div "3D modeling for games The eye-catching 3D characters, assets, and environments …" at bounding box center [400, 324] width 144 height 110
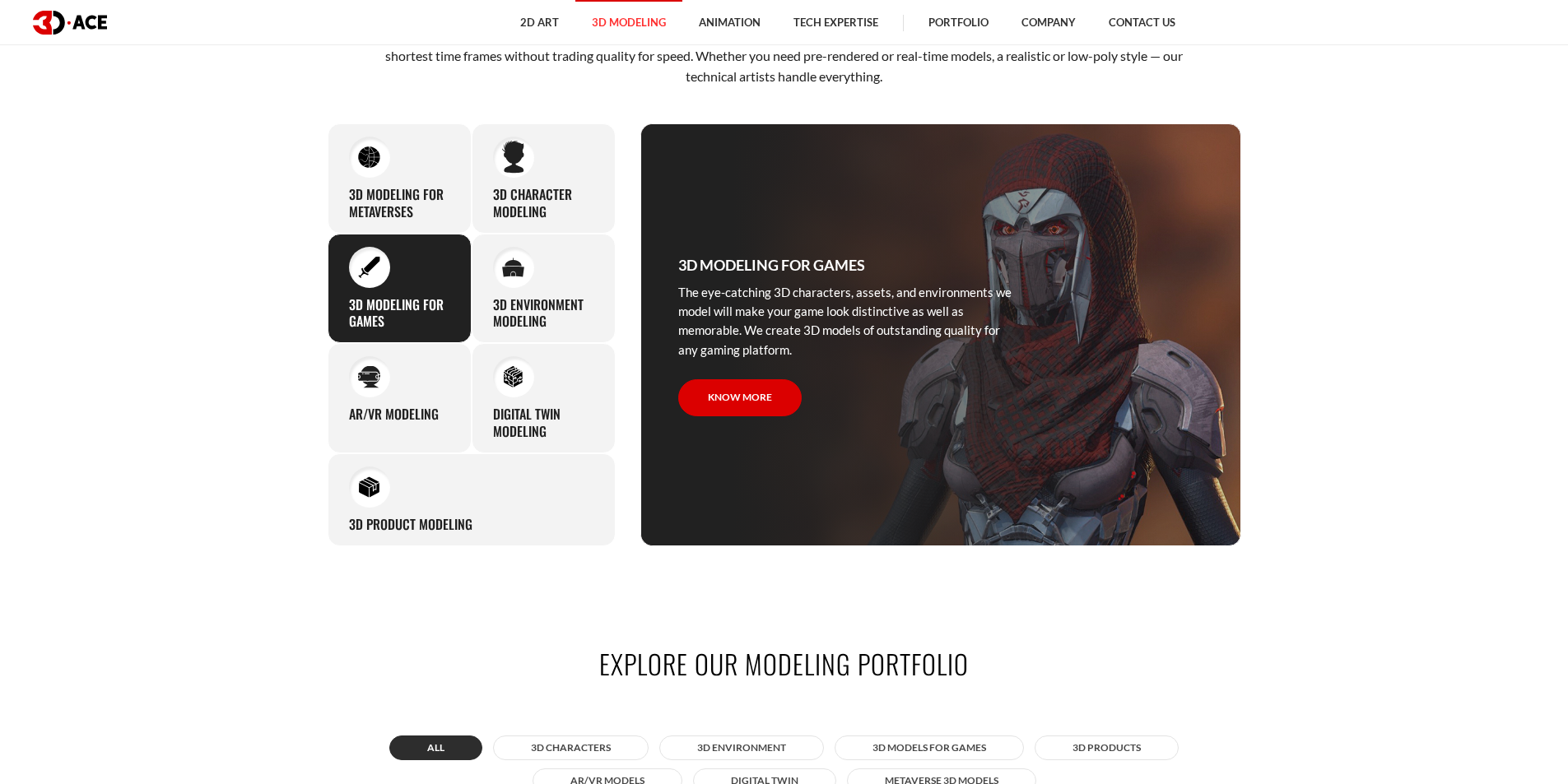
scroll to position [767, 0]
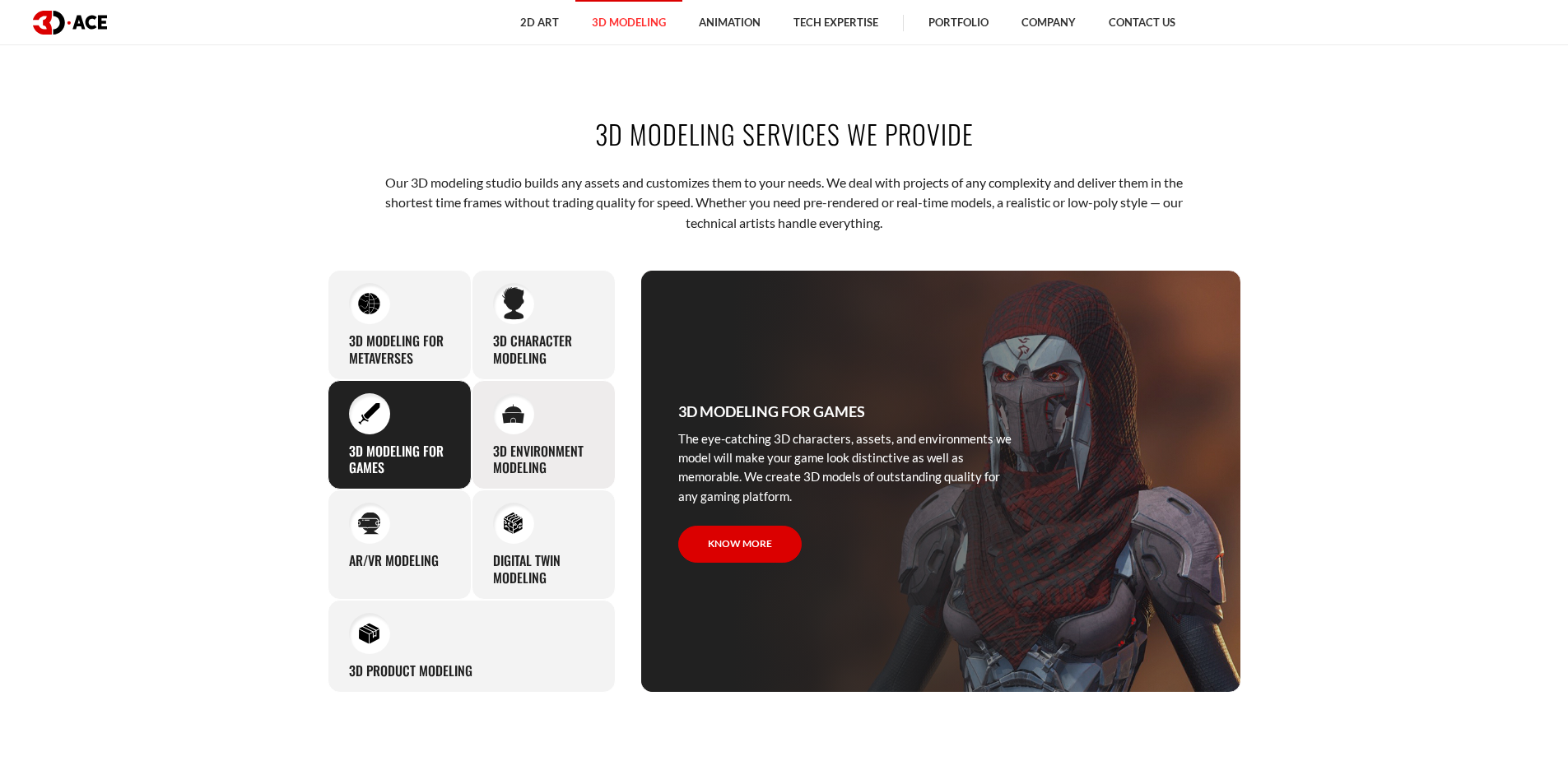
click at [548, 421] on div "3D environment modeling You can count on our profound experience of designing g…" at bounding box center [544, 435] width 144 height 110
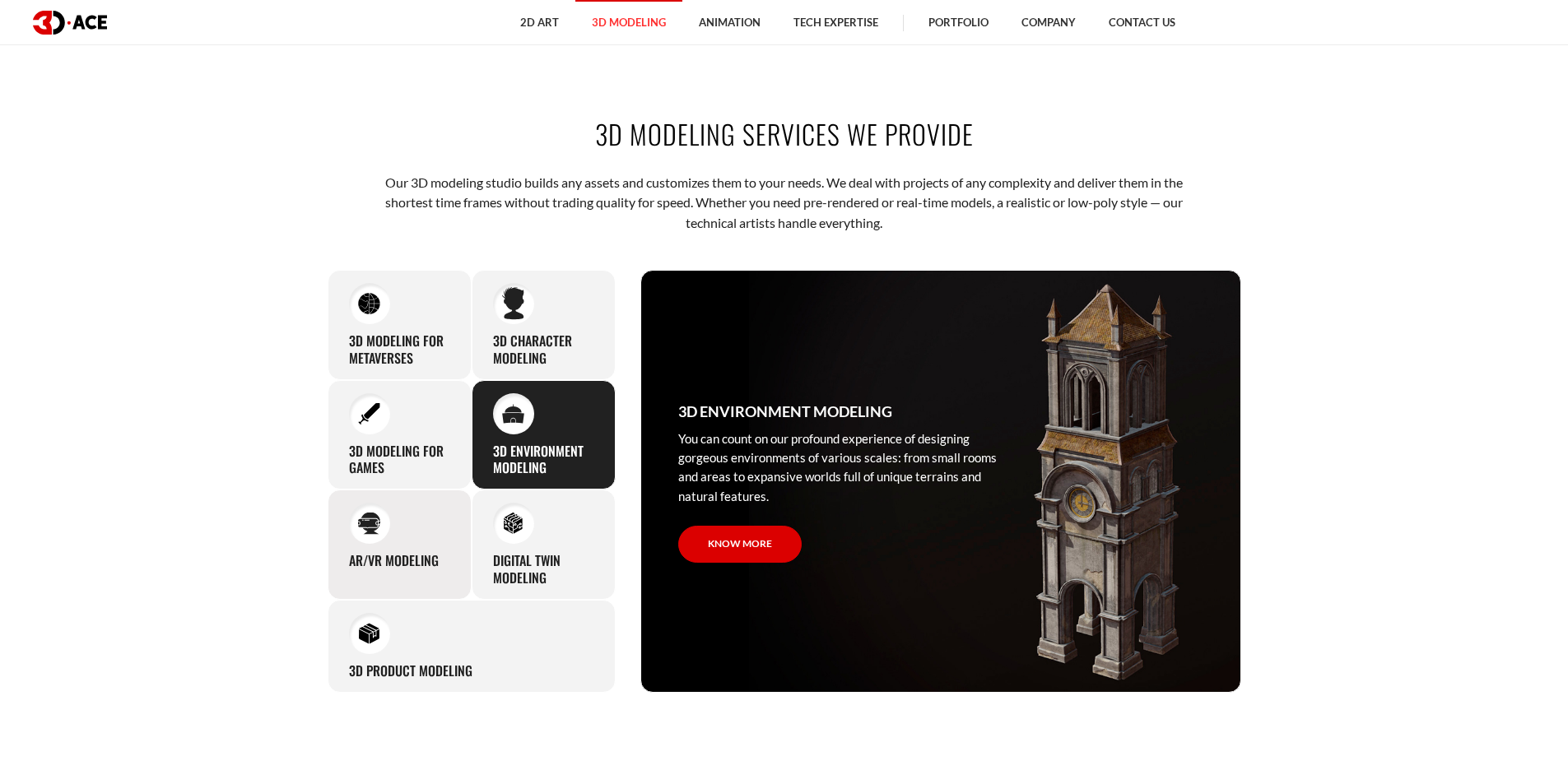
click at [393, 547] on div "AR/VR modeling Our custom 3D modeling company makes use of all the experience a…" at bounding box center [400, 544] width 144 height 110
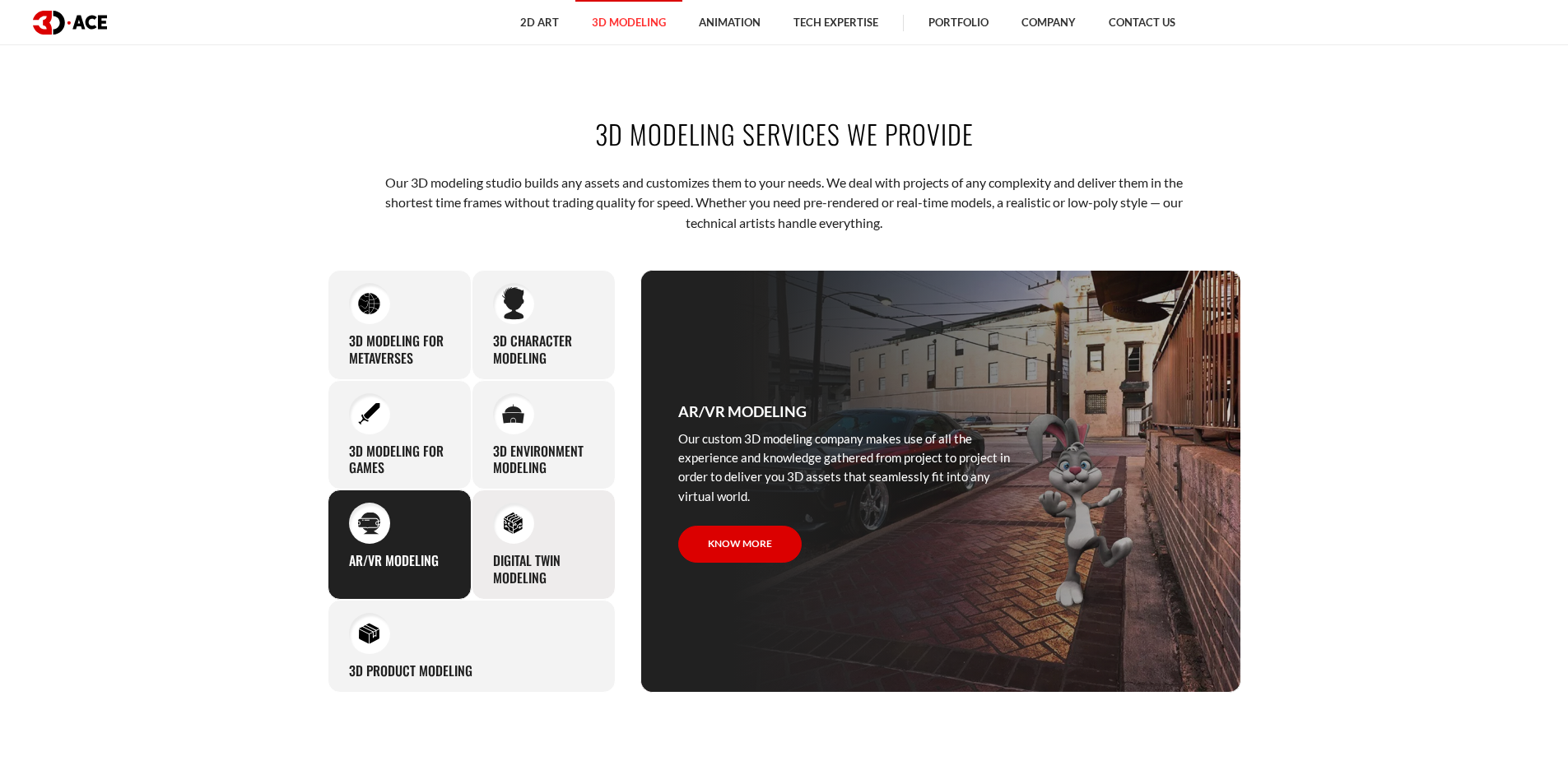
click at [527, 555] on h3 "Digital Twin modeling" at bounding box center [544, 570] width 101 height 35
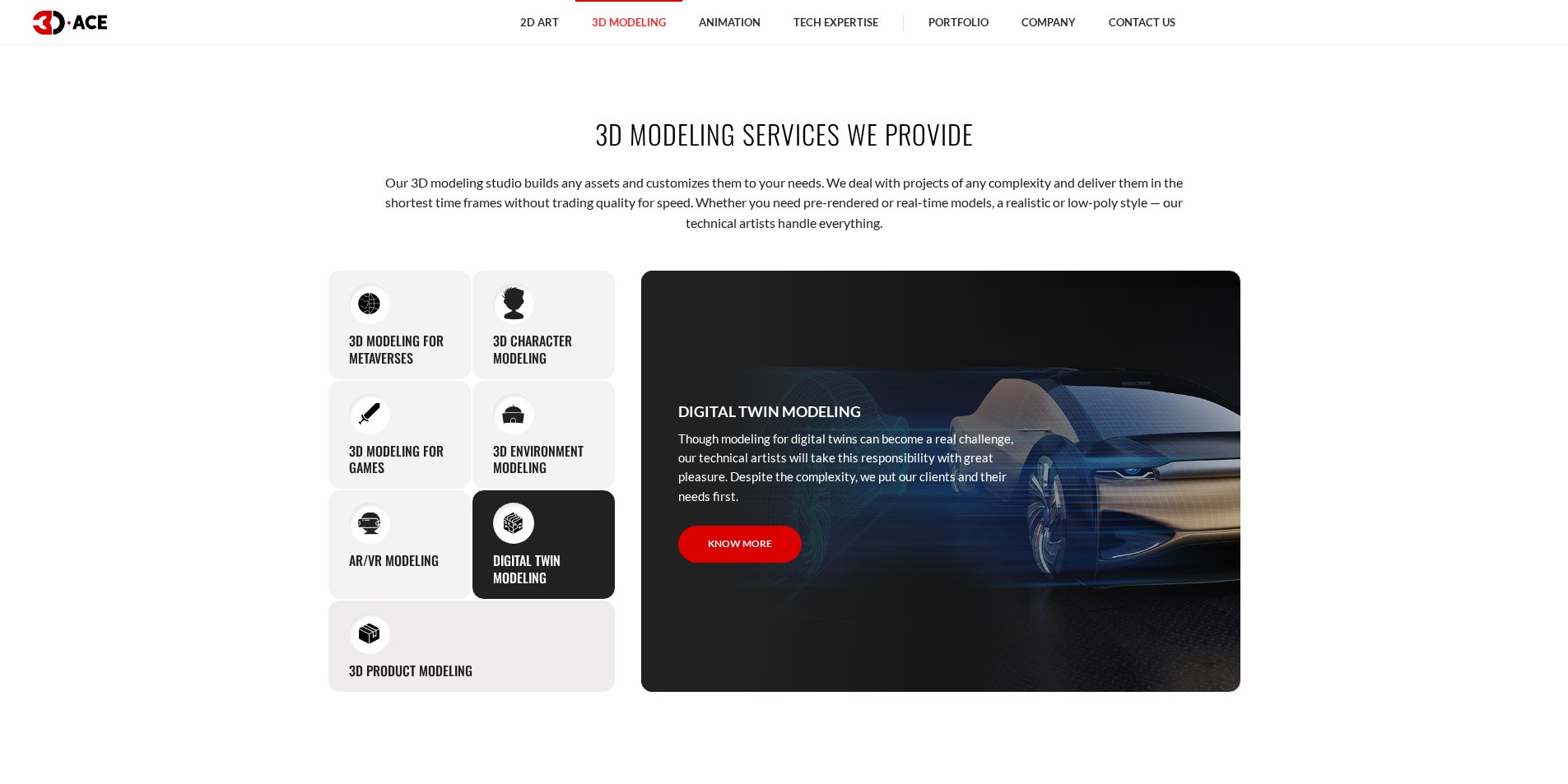
click at [402, 653] on div "3D Product Modeling Experienced professionals at 3D-Ace are capable of modeling…" at bounding box center [472, 647] width 288 height 93
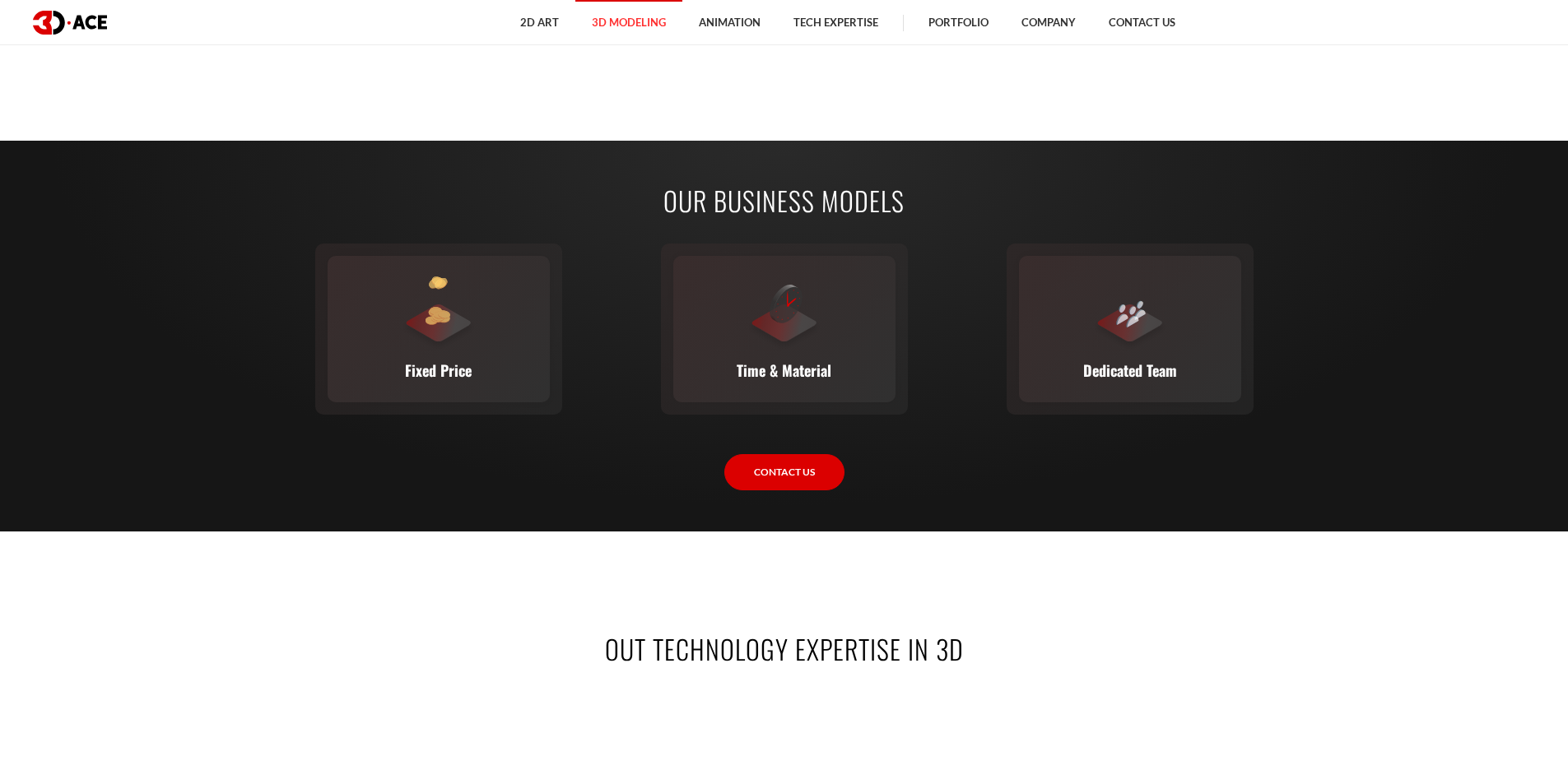
scroll to position [1975, 0]
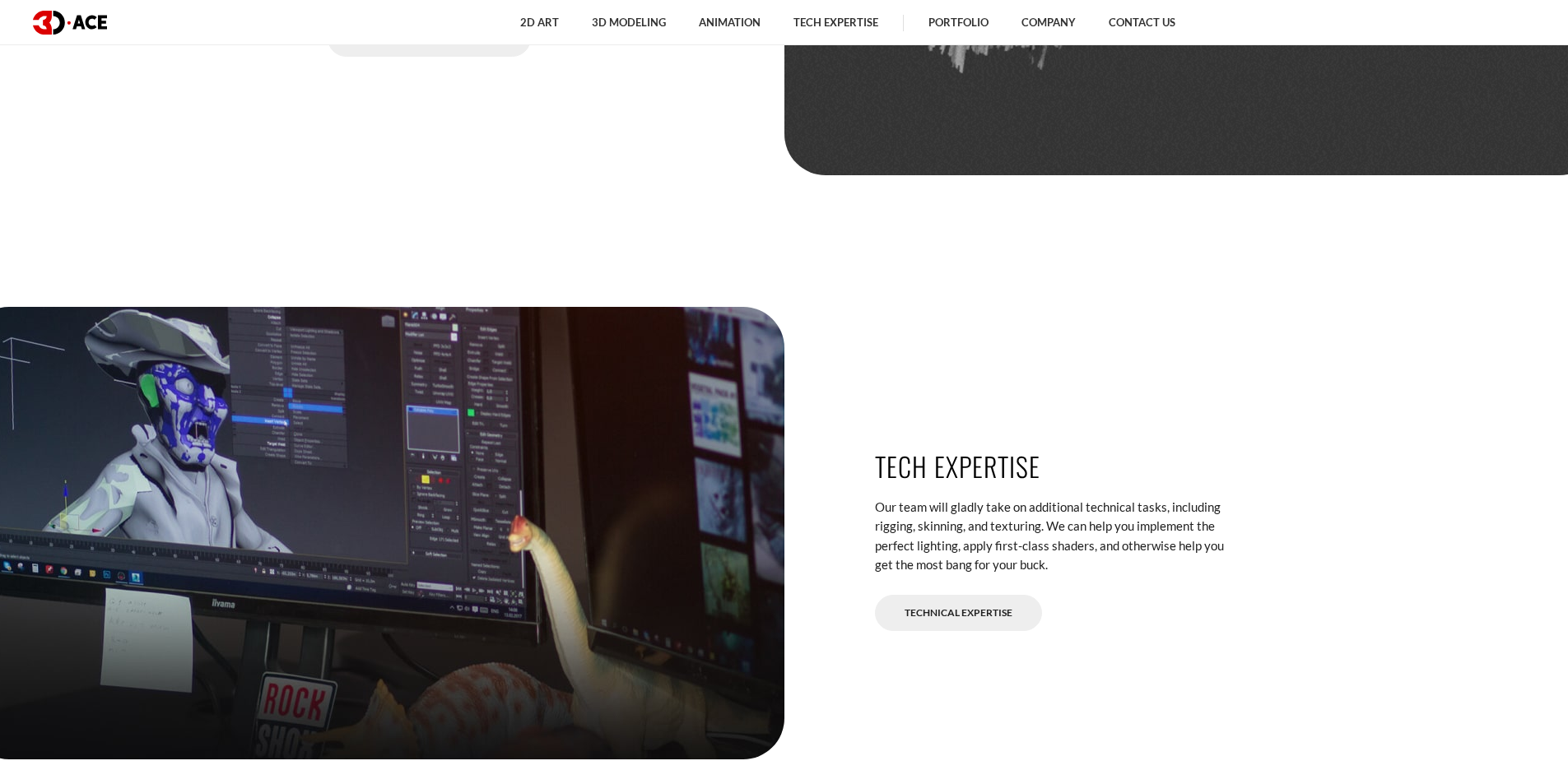
scroll to position [4167, 0]
